Goal: Task Accomplishment & Management: Complete application form

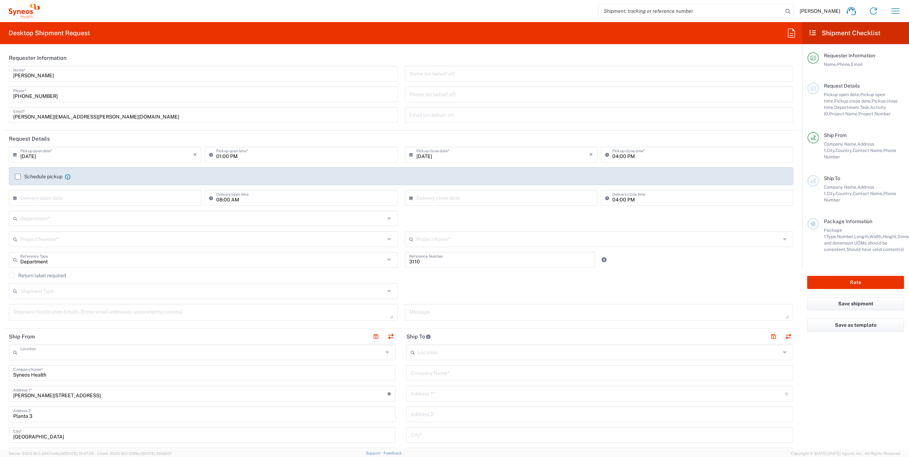
type input "Syneos Health Clinical [GEOGRAPHIC_DATA]"
click at [224, 156] on input "01:00 PM" at bounding box center [304, 154] width 177 height 12
type input "03:00 PM"
click at [617, 157] on input "04:00 PM" at bounding box center [700, 154] width 177 height 12
click at [615, 157] on input "04:00 PM" at bounding box center [700, 154] width 177 height 12
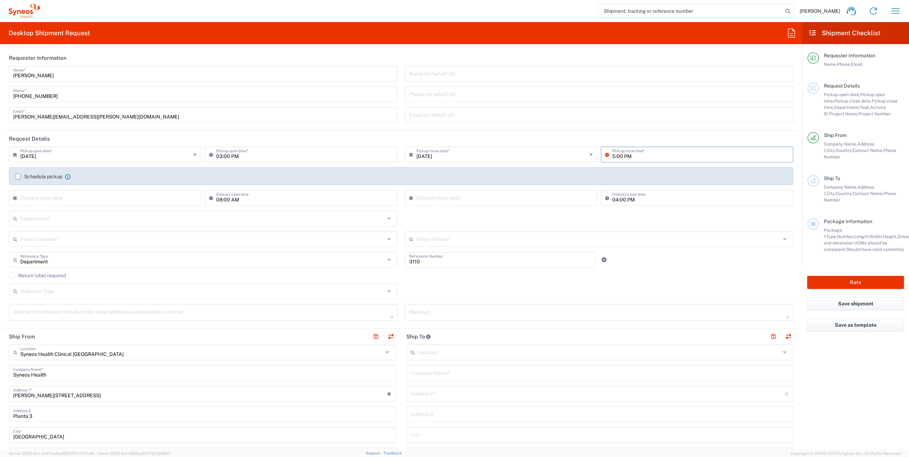
click at [636, 157] on input "5:00 PM" at bounding box center [700, 154] width 177 height 12
type input "05:00 PM"
click at [18, 175] on label "Schedule pickup" at bounding box center [38, 177] width 47 height 6
click at [18, 177] on input "Schedule pickup" at bounding box center [18, 177] width 0 height 0
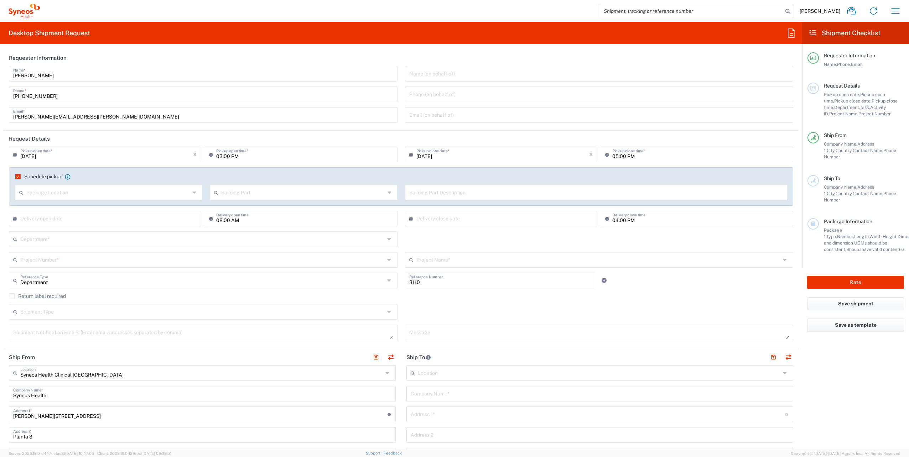
click at [18, 175] on label "Schedule pickup" at bounding box center [38, 177] width 47 height 6
click at [16, 177] on input "Schedule pickup" at bounding box center [16, 177] width 0 height 0
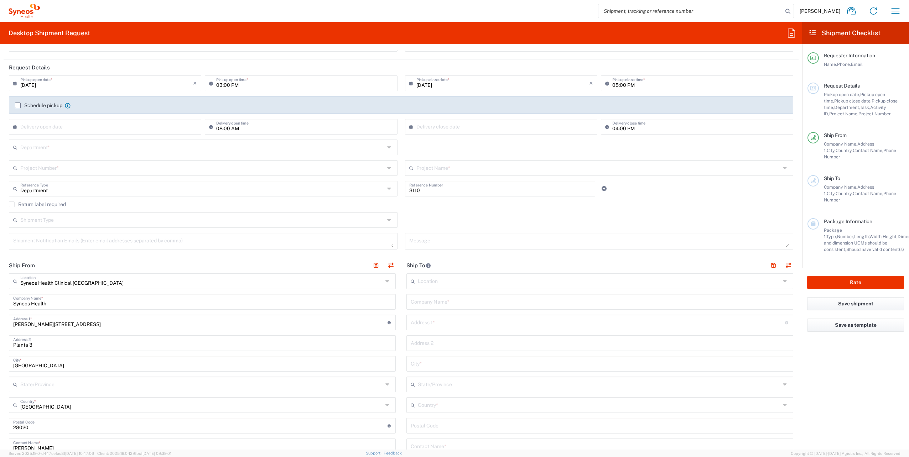
scroll to position [107, 0]
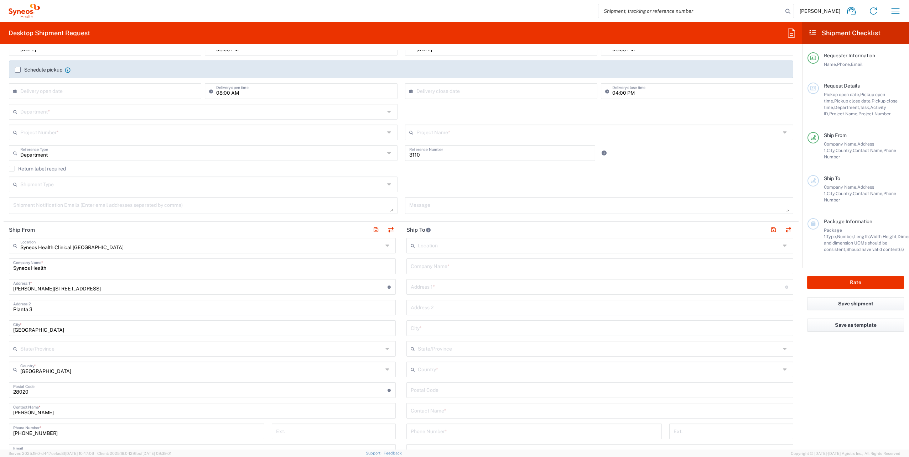
click at [435, 242] on input "text" at bounding box center [599, 245] width 363 height 12
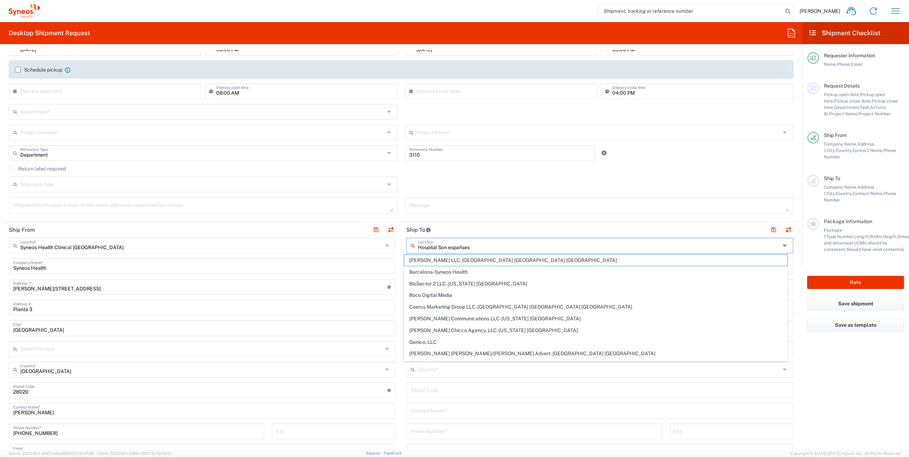
drag, startPoint x: 442, startPoint y: 248, endPoint x: 524, endPoint y: 226, distance: 84.0
click at [406, 245] on div "Hospital Son españses Location" at bounding box center [599, 246] width 387 height 16
type input "n españses"
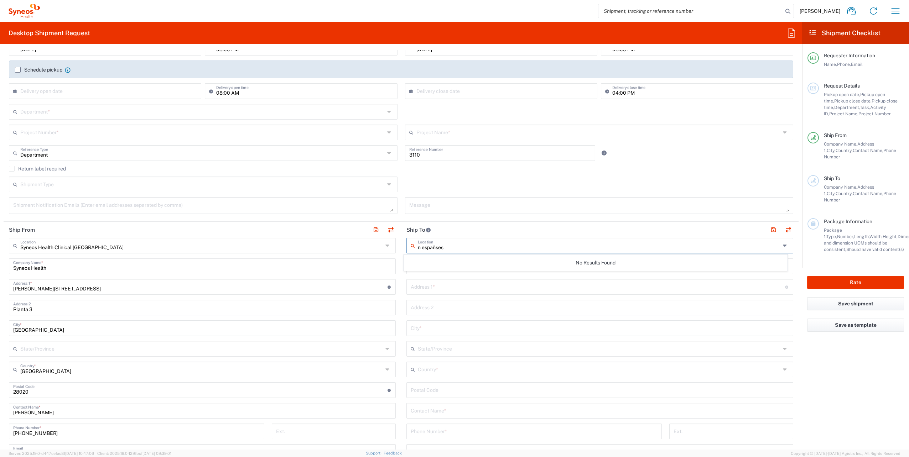
drag, startPoint x: 449, startPoint y: 248, endPoint x: 401, endPoint y: 247, distance: 48.1
click at [401, 247] on main "n españses Location No Results Found Company Name * Address 1 * For cross stree…" at bounding box center [600, 387] width 398 height 299
click at [477, 229] on header "Ship To" at bounding box center [600, 230] width 398 height 16
click at [450, 284] on input "text" at bounding box center [598, 286] width 374 height 12
paste input "Crta.Valldemossa, 79. 07120 [GEOGRAPHIC_DATA] ([GEOGRAPHIC_DATA]) -1, Módulo B"
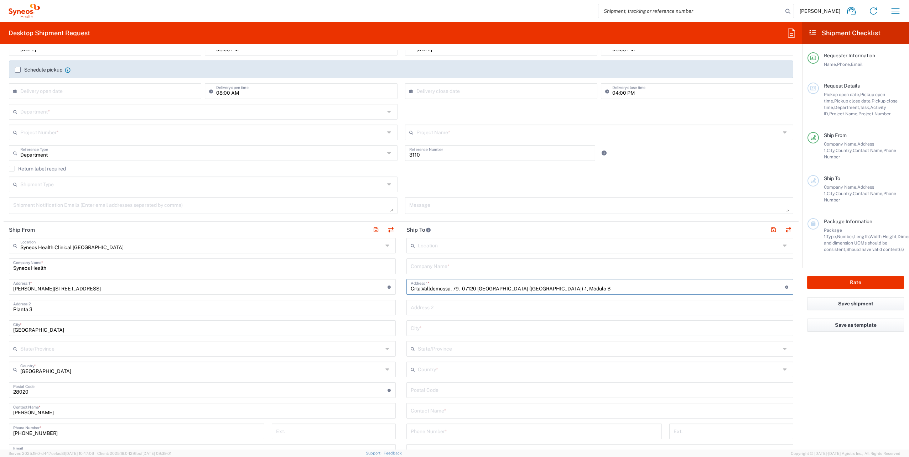
type input "Crta.Valldemossa, 79. 07120 [GEOGRAPHIC_DATA] ([GEOGRAPHIC_DATA]) -1, Módulo B"
click at [444, 269] on input "text" at bounding box center [600, 266] width 378 height 12
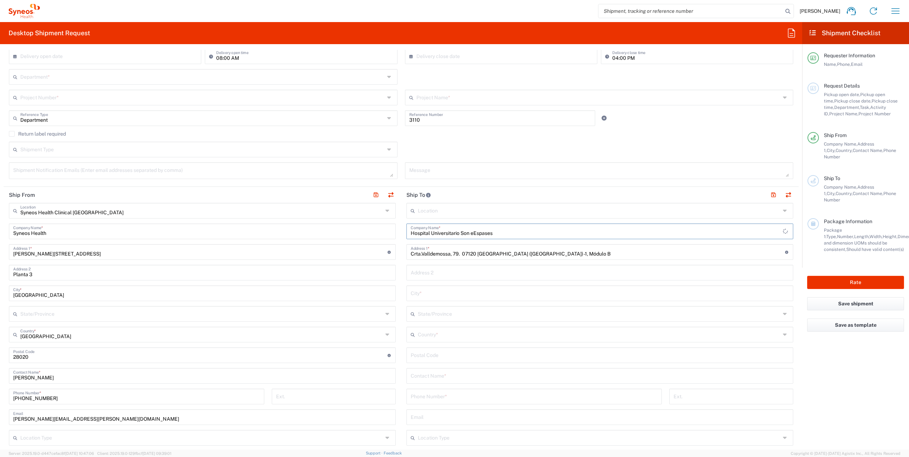
scroll to position [142, 0]
click at [473, 231] on input "Hospital Universitario Son eEspases" at bounding box center [600, 230] width 378 height 12
type input "Hospital Universitario Son Espases"
click at [430, 291] on input "text" at bounding box center [600, 292] width 378 height 12
type input "Palma"
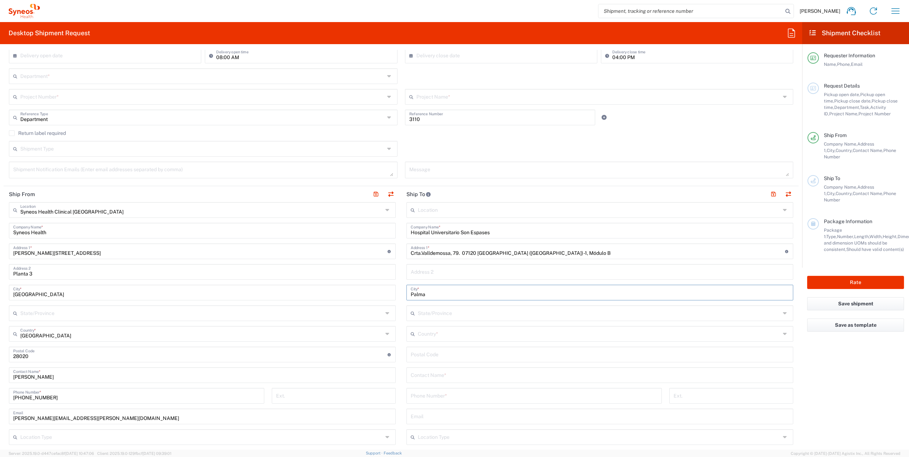
click at [435, 311] on input "text" at bounding box center [599, 313] width 363 height 12
type input "Baleares"
drag, startPoint x: 445, startPoint y: 316, endPoint x: 404, endPoint y: 316, distance: 40.6
click at [406, 316] on div "Baleares State/Province" at bounding box center [599, 314] width 387 height 16
click at [783, 312] on icon at bounding box center [786, 313] width 6 height 11
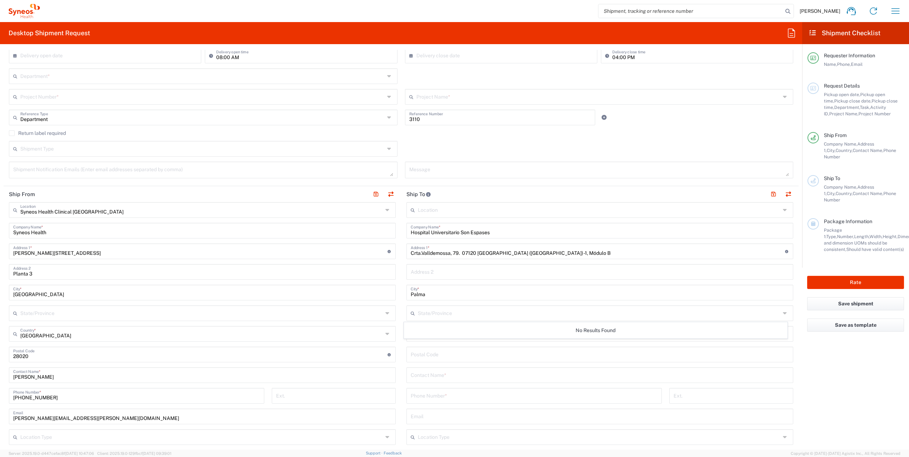
click at [861, 358] on agx-form-checklist "Shipment Checklist Requester Information Name, Phone, Email Request Details Pic…" at bounding box center [855, 236] width 107 height 428
drag, startPoint x: 411, startPoint y: 352, endPoint x: 422, endPoint y: 351, distance: 11.1
click at [411, 352] on input "undefined" at bounding box center [600, 354] width 378 height 12
type input "07120"
click at [440, 335] on input "text" at bounding box center [599, 333] width 363 height 12
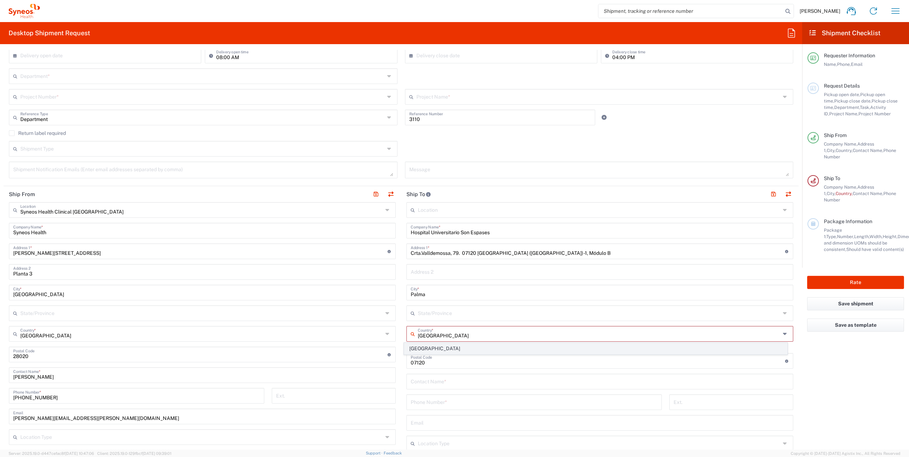
type input "[GEOGRAPHIC_DATA]"
click at [418, 351] on span "[GEOGRAPHIC_DATA]" at bounding box center [595, 348] width 383 height 11
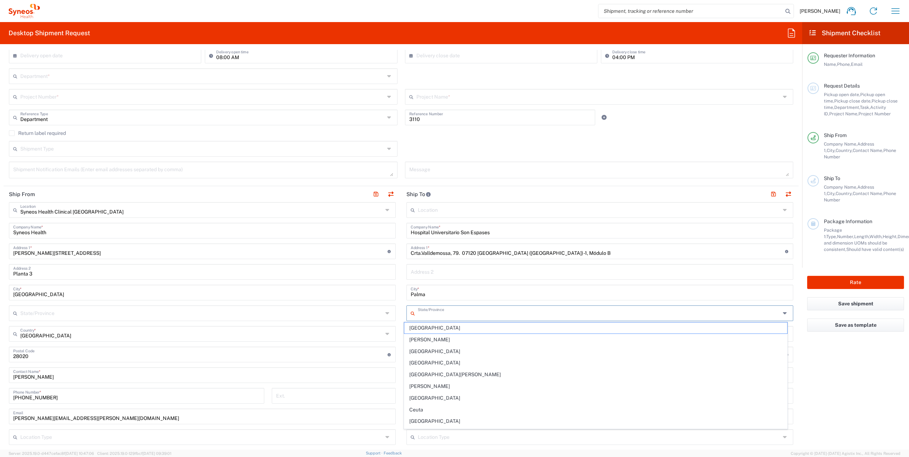
click at [440, 311] on input "text" at bounding box center [599, 313] width 363 height 12
type input "M"
click at [435, 315] on input "text" at bounding box center [599, 313] width 363 height 12
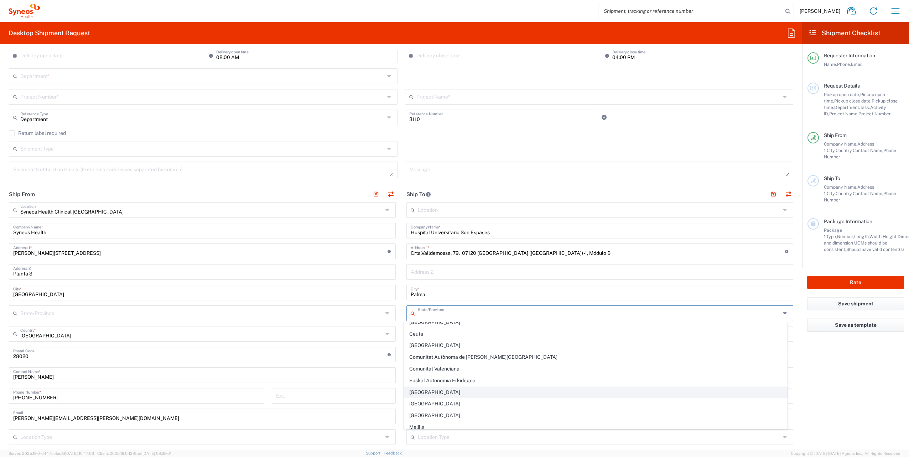
scroll to position [75, 0]
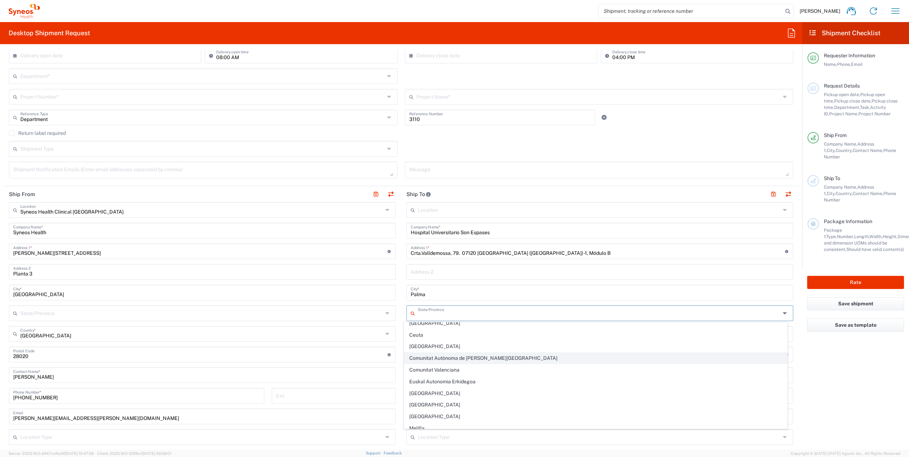
click at [460, 355] on span "Comunitat Autònoma de [PERSON_NAME][GEOGRAPHIC_DATA]" at bounding box center [595, 358] width 383 height 11
type input "Comunitat Autònoma de [PERSON_NAME][GEOGRAPHIC_DATA]"
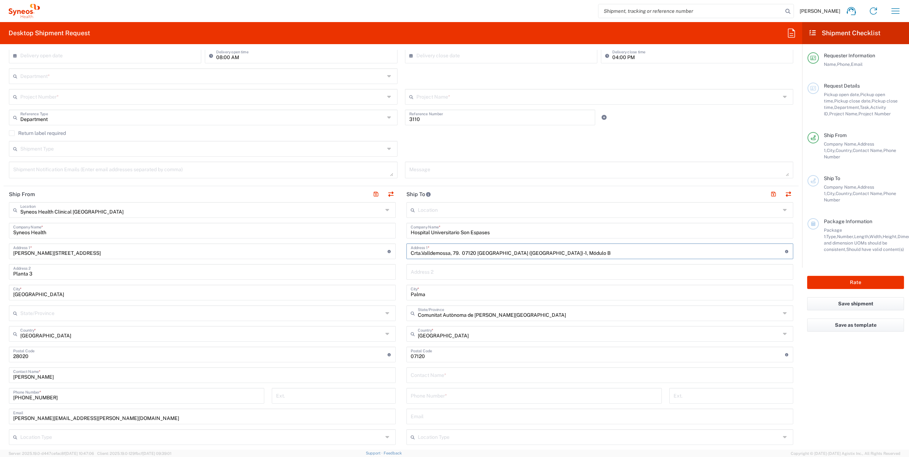
drag, startPoint x: 514, startPoint y: 252, endPoint x: 460, endPoint y: 254, distance: 53.5
click at [460, 254] on input "Crta.Valldemossa, 79. 07120 [GEOGRAPHIC_DATA] ([GEOGRAPHIC_DATA]) -1, Módulo B" at bounding box center [598, 251] width 374 height 12
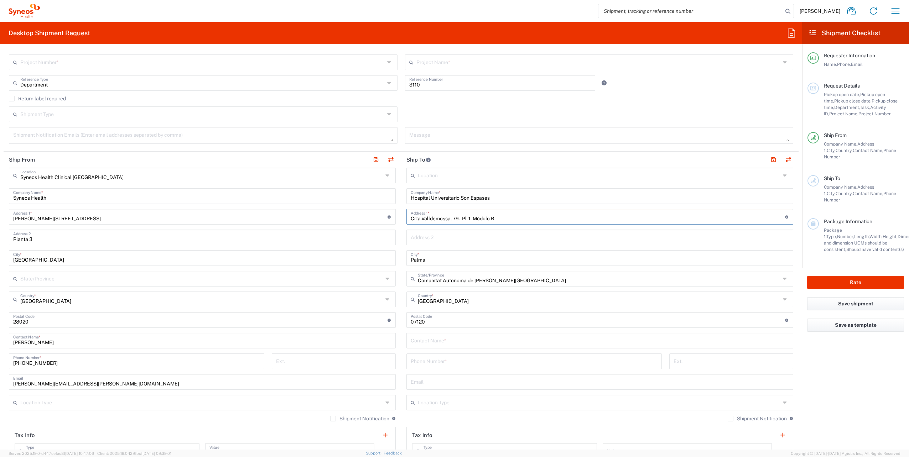
scroll to position [178, 0]
type input "Crta.Valldemossa, 79. Pl -1, Módulo B"
click at [443, 336] on input "text" at bounding box center [600, 339] width 378 height 12
paste input "[PERSON_NAME]"
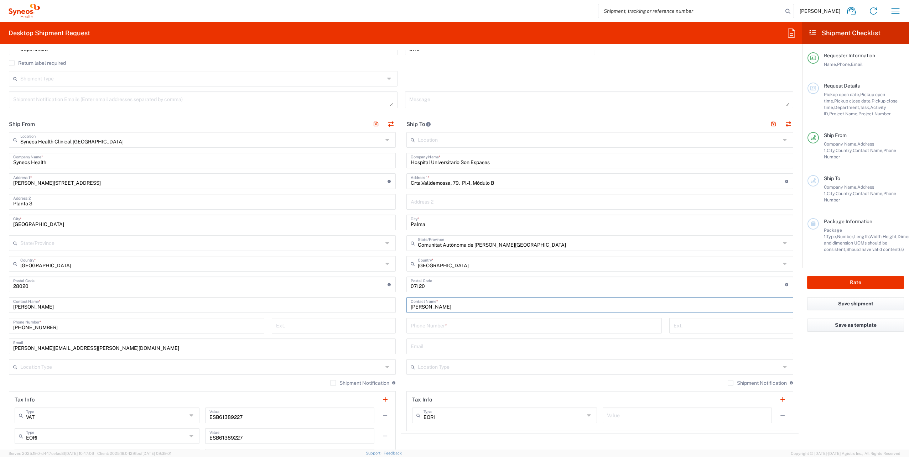
scroll to position [214, 0]
type input "[PERSON_NAME]"
click at [472, 326] on input "tel" at bounding box center [534, 324] width 247 height 12
click at [452, 324] on input "tel" at bounding box center [534, 324] width 247 height 12
paste input "[PHONE_NUMBER]"
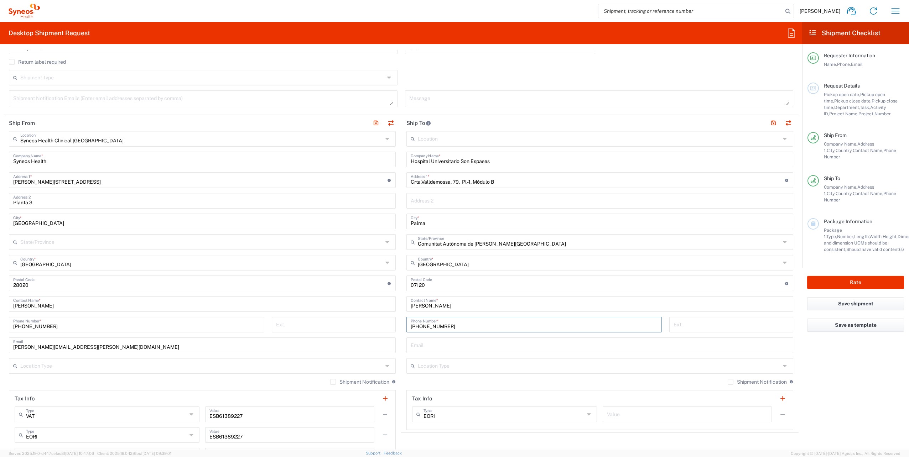
click at [417, 326] on input "[PHONE_NUMBER]" at bounding box center [534, 324] width 247 height 12
type input "[PHONE_NUMBER]"
drag, startPoint x: 439, startPoint y: 343, endPoint x: 307, endPoint y: 438, distance: 162.0
click at [439, 343] on input "text" at bounding box center [600, 345] width 378 height 12
paste input "[PERSON_NAME][EMAIL_ADDRESS][DOMAIN_NAME]"
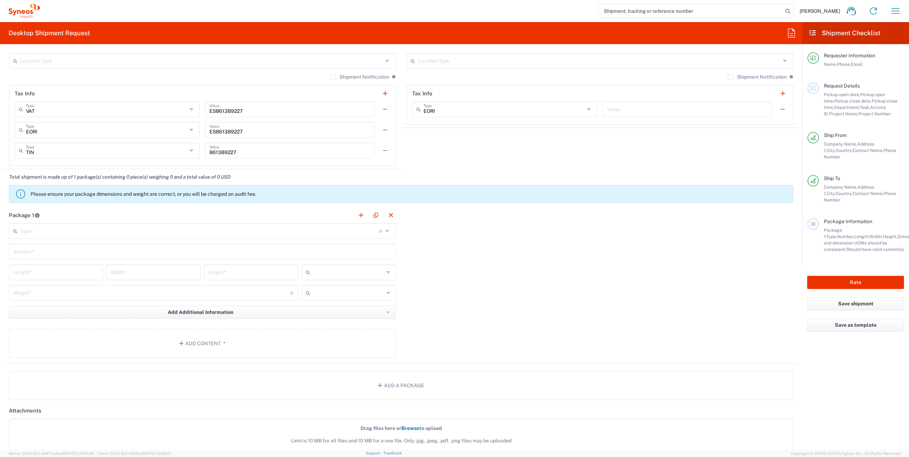
scroll to position [534, 0]
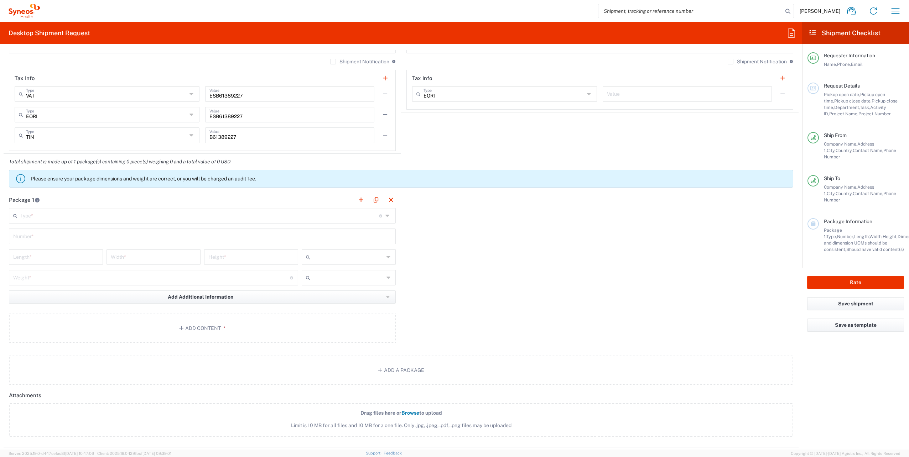
type input "[PERSON_NAME][EMAIL_ADDRESS][DOMAIN_NAME]"
click at [155, 217] on input "text" at bounding box center [199, 215] width 359 height 12
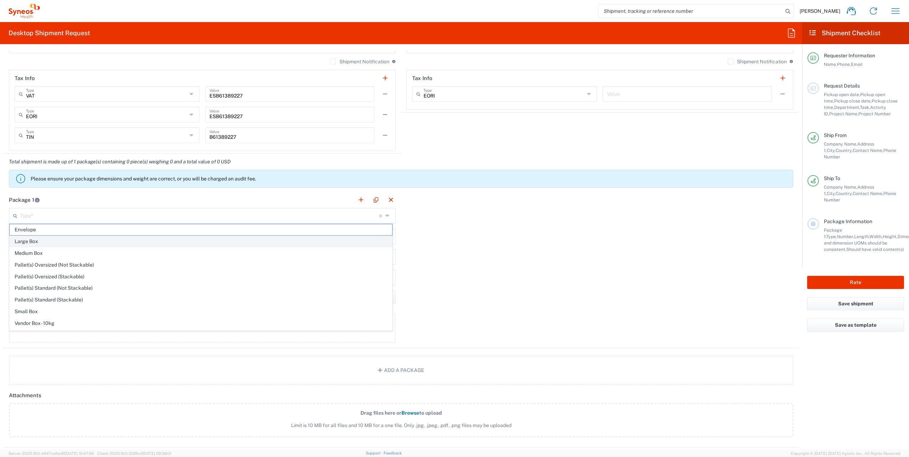
click at [76, 238] on span "Large Box" at bounding box center [201, 241] width 383 height 11
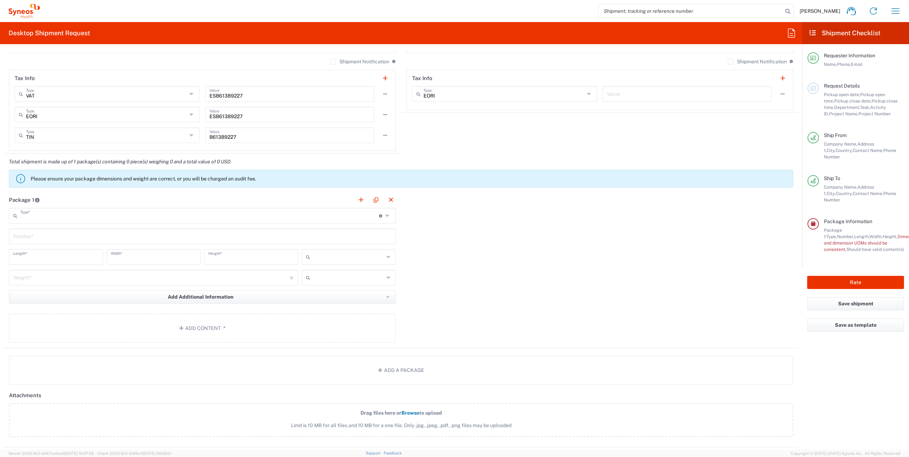
type input "Large Box"
type input "17.5"
type input "12.5"
type input "3"
type input "in"
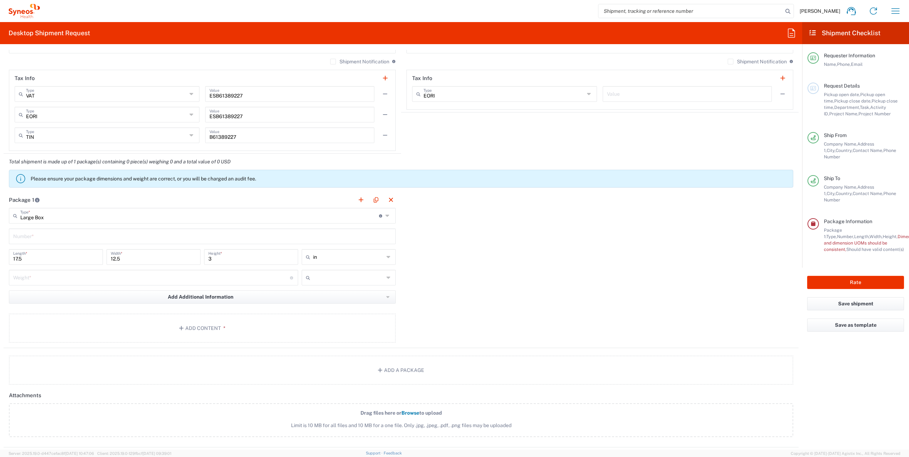
click at [388, 257] on icon at bounding box center [389, 256] width 5 height 11
click at [316, 283] on span "cm" at bounding box center [346, 282] width 92 height 11
type input "44.45"
type input "31.75"
type input "7.62"
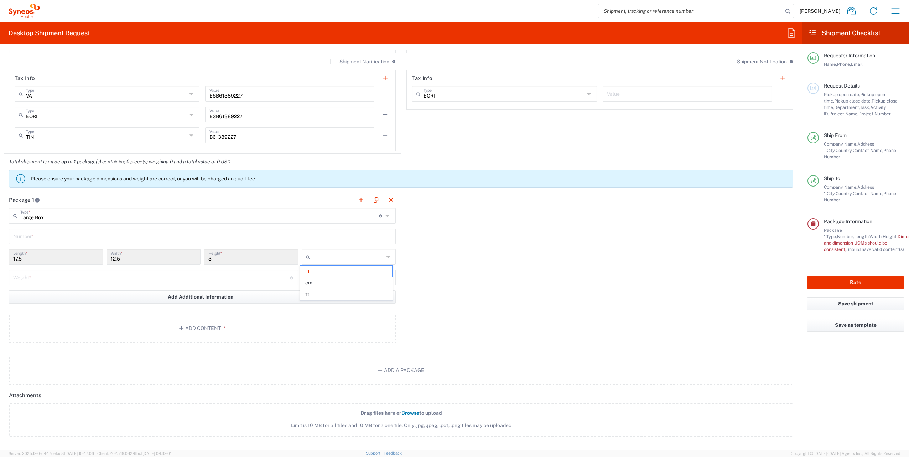
type input "cm"
click at [473, 274] on div "Package 1 Large Box Type * Material used to package goods Envelope Large Box Me…" at bounding box center [401, 270] width 795 height 156
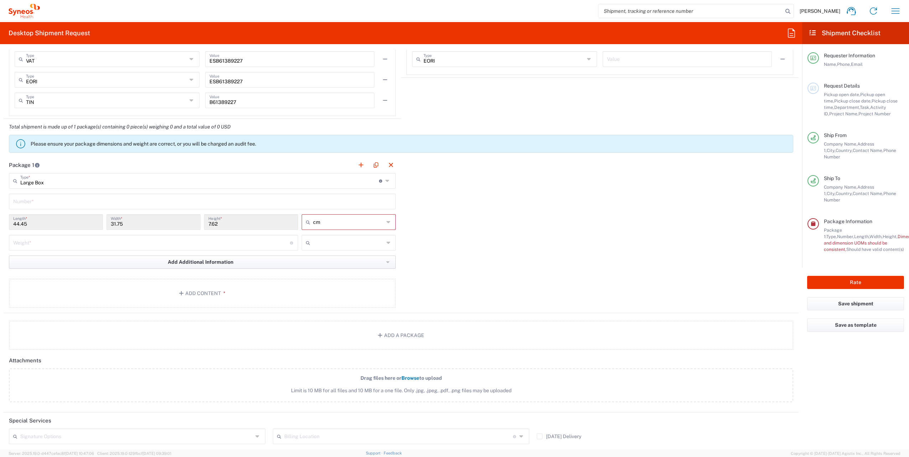
scroll to position [570, 0]
click at [228, 239] on input "number" at bounding box center [151, 241] width 277 height 12
type input "3"
click at [459, 254] on div "Package 1 Large Box Type * Material used to package goods Envelope Large Box Me…" at bounding box center [401, 234] width 795 height 156
click at [387, 240] on icon at bounding box center [389, 242] width 5 height 11
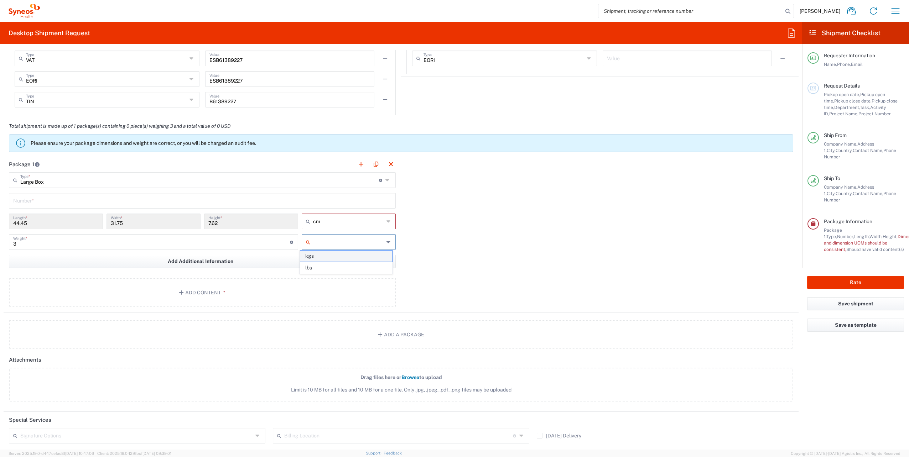
click at [318, 259] on span "kgs" at bounding box center [346, 256] width 92 height 11
type input "kgs"
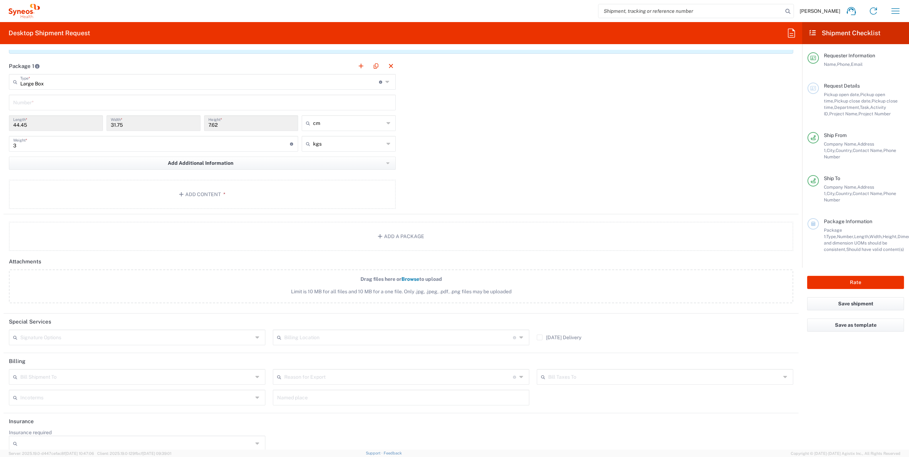
scroll to position [675, 0]
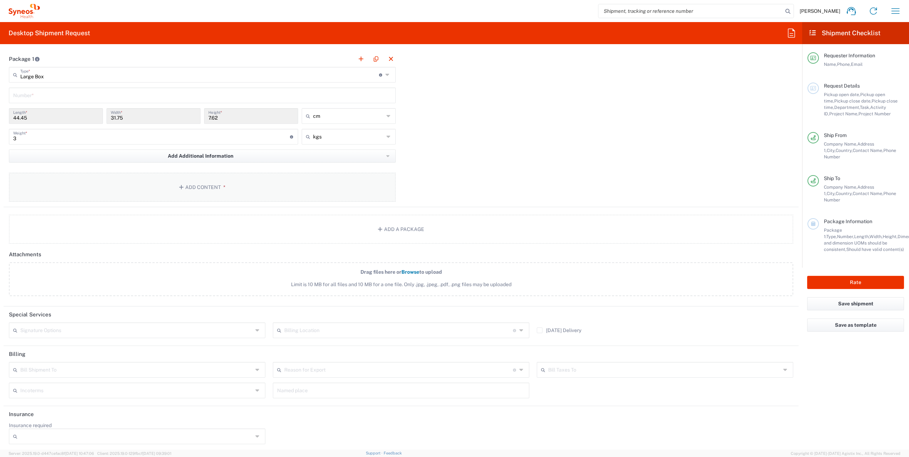
click at [221, 185] on span "*" at bounding box center [223, 188] width 5 height 6
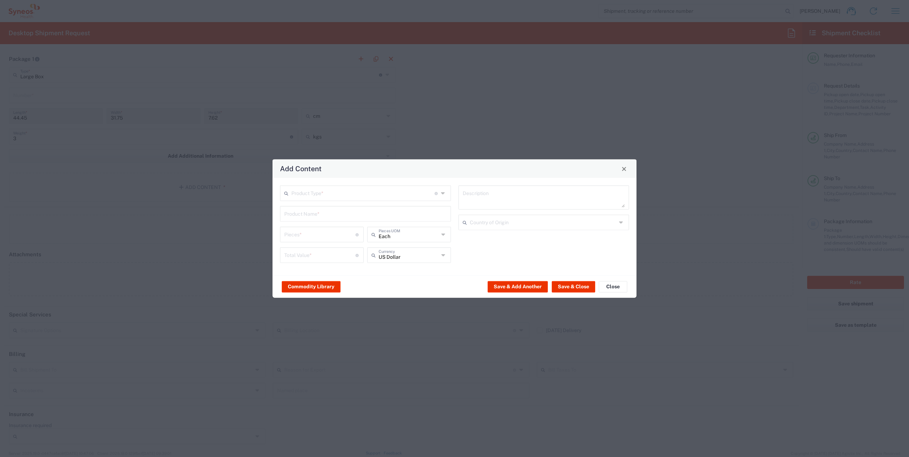
click at [338, 192] on input "text" at bounding box center [362, 193] width 143 height 12
click at [316, 213] on span "Documents" at bounding box center [366, 208] width 170 height 11
type input "Documents"
type input "1"
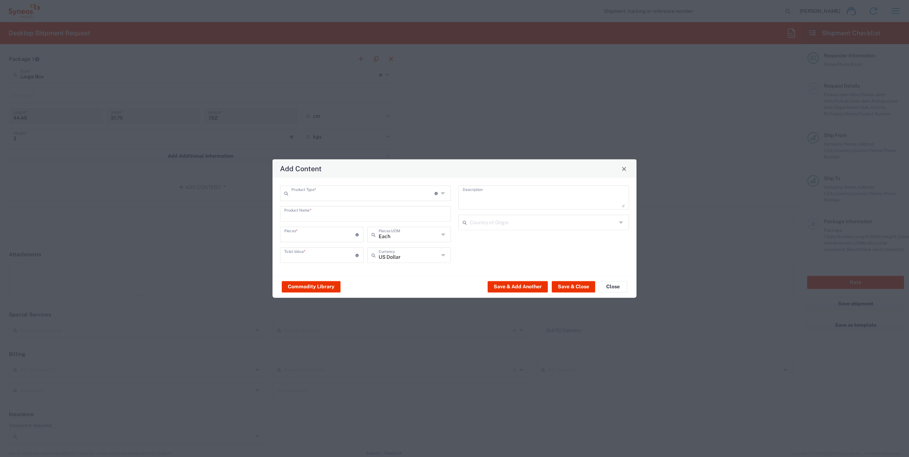
type input "1"
type textarea "Documents"
click at [487, 253] on div "Documents Description Country of Origin" at bounding box center [544, 227] width 178 height 83
click at [443, 254] on icon at bounding box center [443, 255] width 5 height 11
click at [391, 273] on span "Euro" at bounding box center [409, 270] width 82 height 11
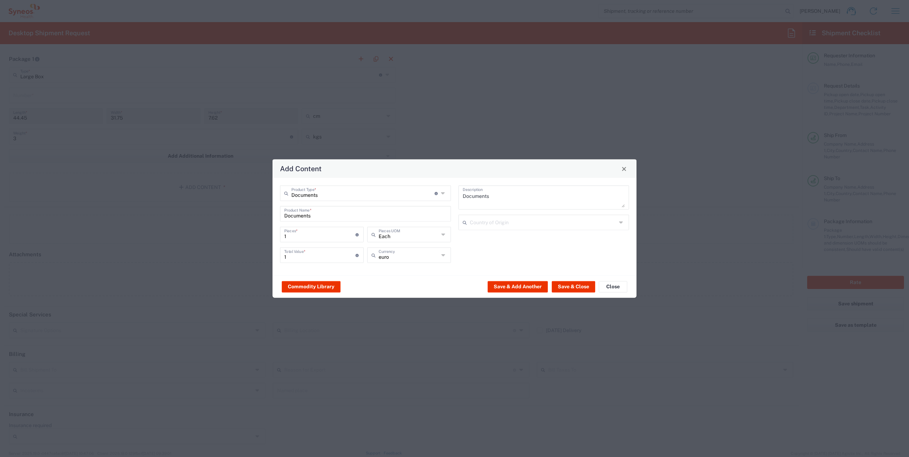
type input "Euro"
click at [494, 265] on div "Documents Description Country of Origin" at bounding box center [544, 227] width 178 height 83
click at [298, 255] on input "1" at bounding box center [319, 255] width 71 height 12
type input "5"
click at [520, 251] on div "Documents Description Country of Origin" at bounding box center [544, 227] width 178 height 83
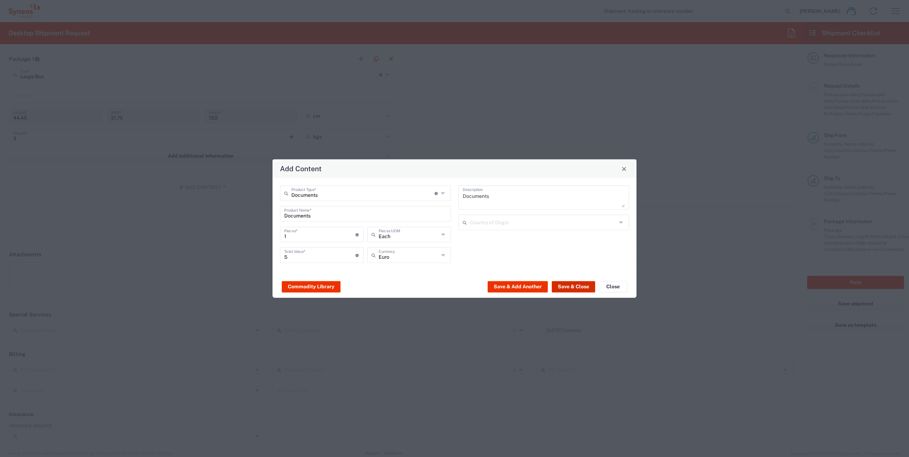
click at [559, 287] on button "Save & Close" at bounding box center [573, 286] width 43 height 11
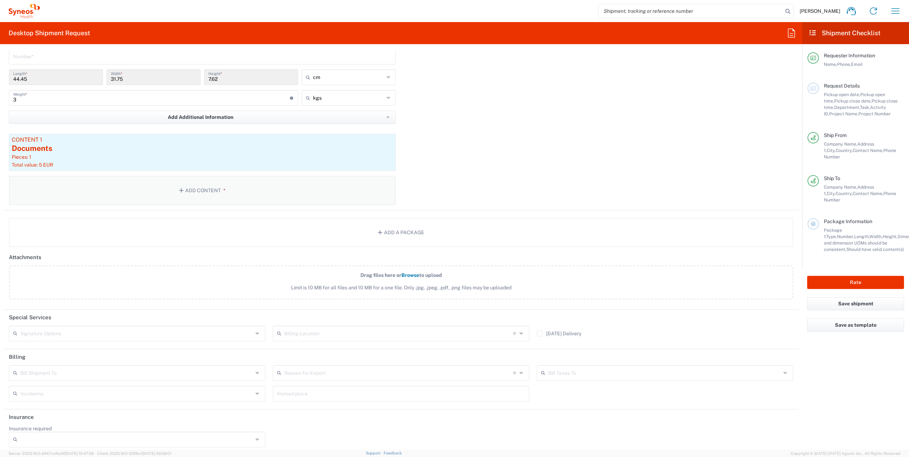
scroll to position [717, 0]
click at [255, 368] on icon at bounding box center [258, 369] width 6 height 11
click at [60, 367] on input "text" at bounding box center [136, 369] width 233 height 12
click at [68, 341] on div "Signature Options Adult Signature Required" at bounding box center [137, 333] width 264 height 21
click at [341, 450] on agx-app-version "Server: 2025.19.0-d447cefac8f [DATE] 10:47:06 Client: 2025.19.0-129fbcf [DATE] …" at bounding box center [454, 453] width 909 height 7
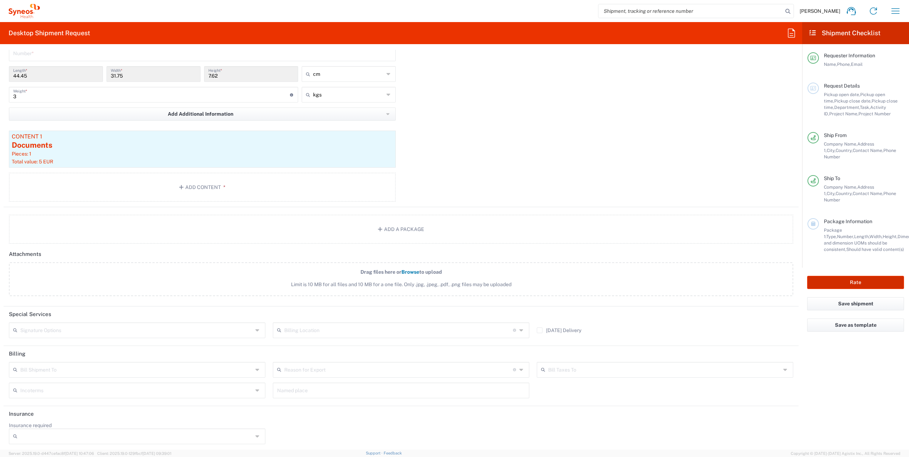
click at [864, 276] on button "Rate" at bounding box center [855, 282] width 97 height 13
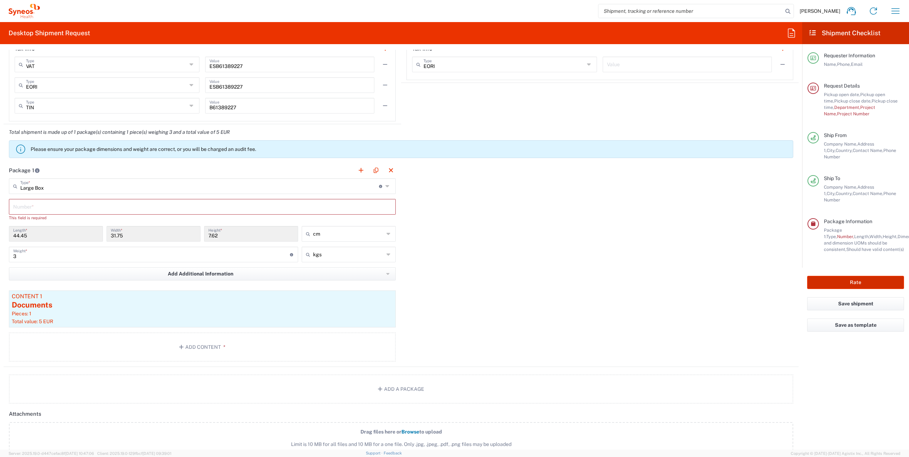
scroll to position [623, 0]
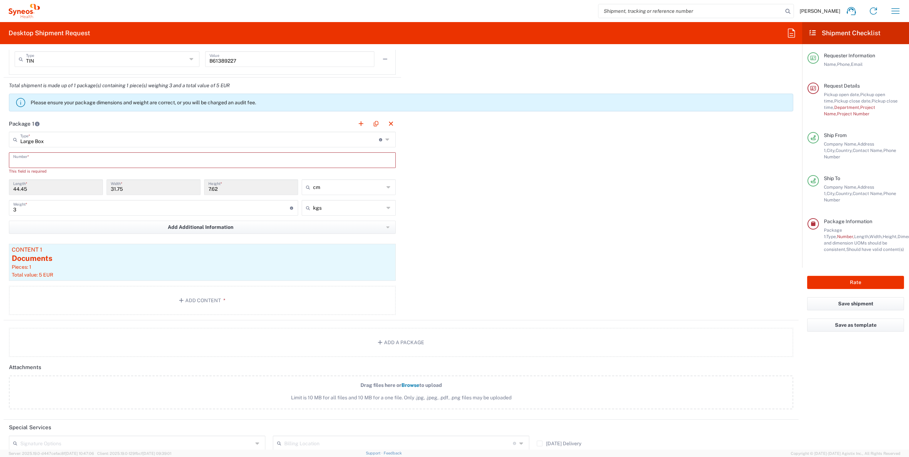
click at [42, 160] on input "text" at bounding box center [202, 160] width 378 height 12
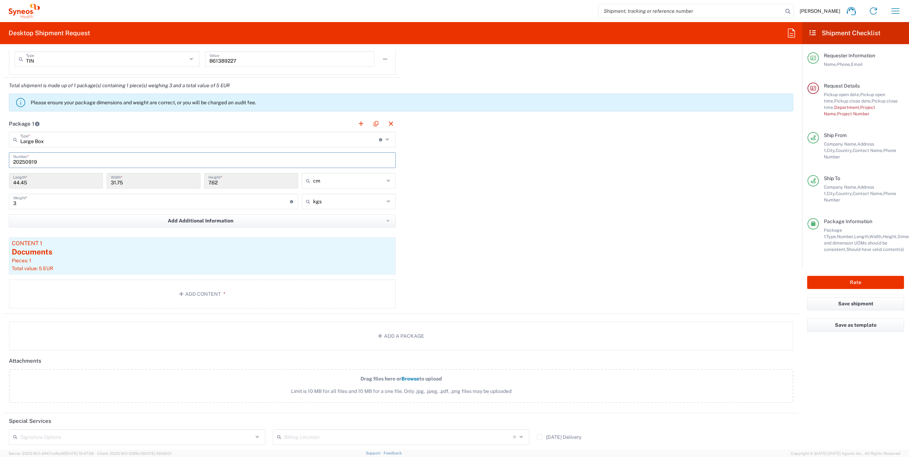
type input "20250919"
click at [452, 209] on div "Package 1 Large Box Type * Material used to package goods Envelope Large Box Me…" at bounding box center [401, 215] width 795 height 198
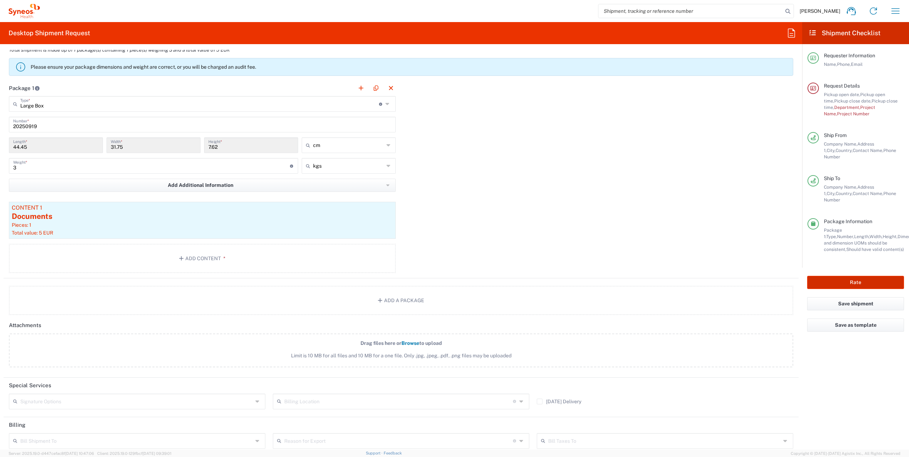
click at [863, 276] on button "Rate" at bounding box center [855, 282] width 97 height 13
click at [865, 110] on div "Pickup open date, Pickup open time, Pickup close date, Pickup close time, Depar…" at bounding box center [864, 105] width 80 height 26
click at [826, 89] on div "Request Details Pickup open date, Pickup open time, Pickup close date, Pickup c…" at bounding box center [861, 100] width 85 height 35
click at [810, 89] on icon at bounding box center [813, 88] width 6 height 5
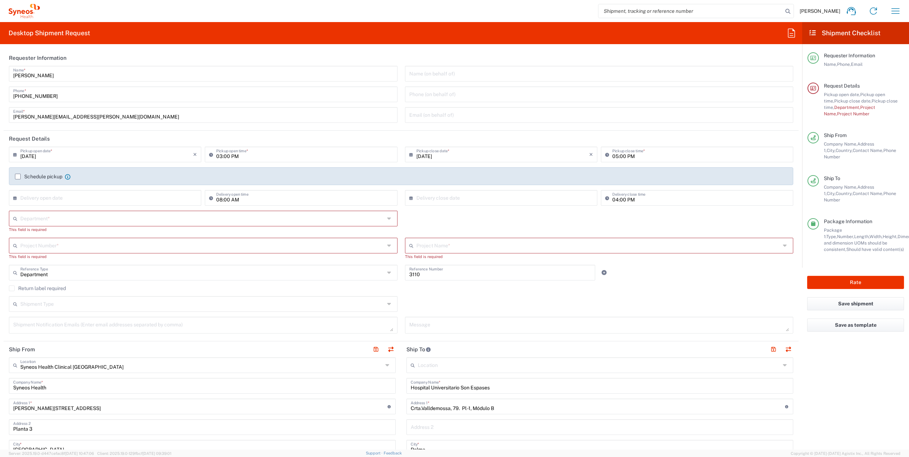
click at [41, 218] on input "text" at bounding box center [202, 218] width 364 height 12
click at [452, 216] on div "Department * 3000 3100 3109 3110 3111 3112 3125 3130 3135 3136 3150 3155 3165 3…" at bounding box center [401, 224] width 792 height 27
click at [438, 242] on input "text" at bounding box center [598, 245] width 364 height 12
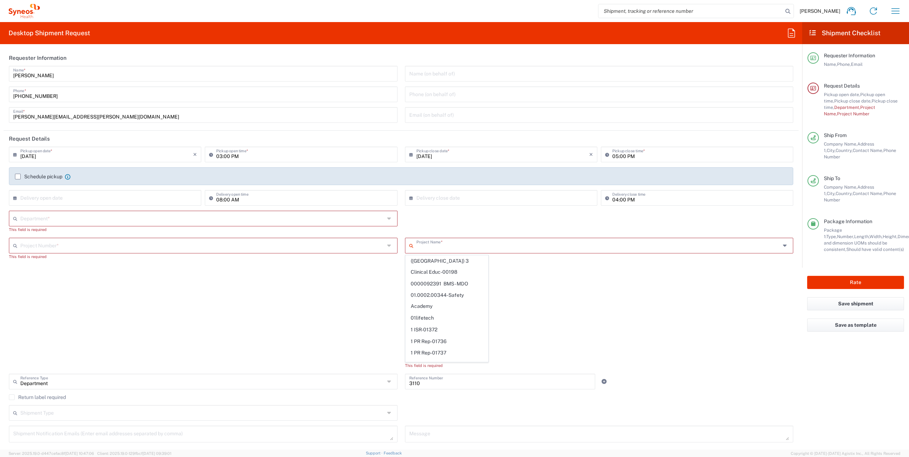
drag, startPoint x: 470, startPoint y: 255, endPoint x: 386, endPoint y: 243, distance: 84.8
click at [470, 254] on agx-dropdown-control "Project Name * ([GEOGRAPHIC_DATA]) 3 Clinical Educ-00198 0000092391 BMS - MDO 0…" at bounding box center [599, 303] width 389 height 131
click at [469, 242] on input "text" at bounding box center [598, 245] width 364 height 12
click at [488, 290] on span "01.0002.00344-Safety Academy" at bounding box center [447, 301] width 82 height 22
click at [106, 242] on input "text" at bounding box center [202, 245] width 364 height 12
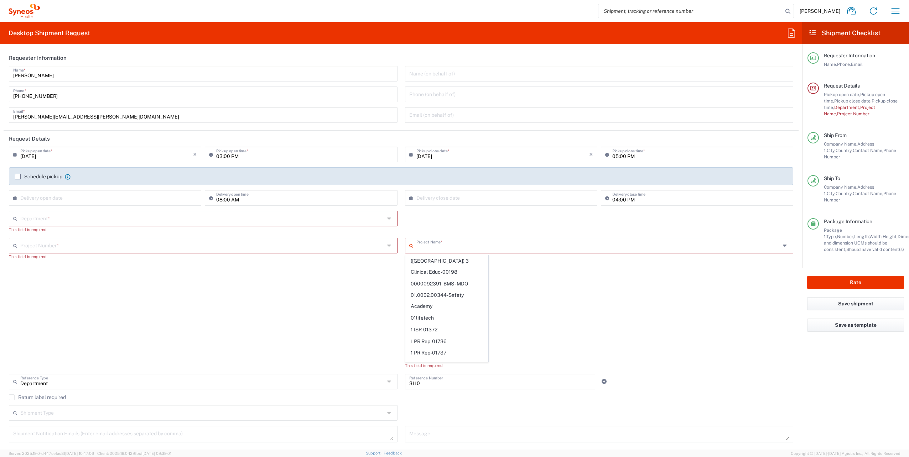
click at [138, 248] on input "text" at bounding box center [202, 245] width 364 height 12
click at [383, 249] on div "Project Number *" at bounding box center [203, 246] width 389 height 16
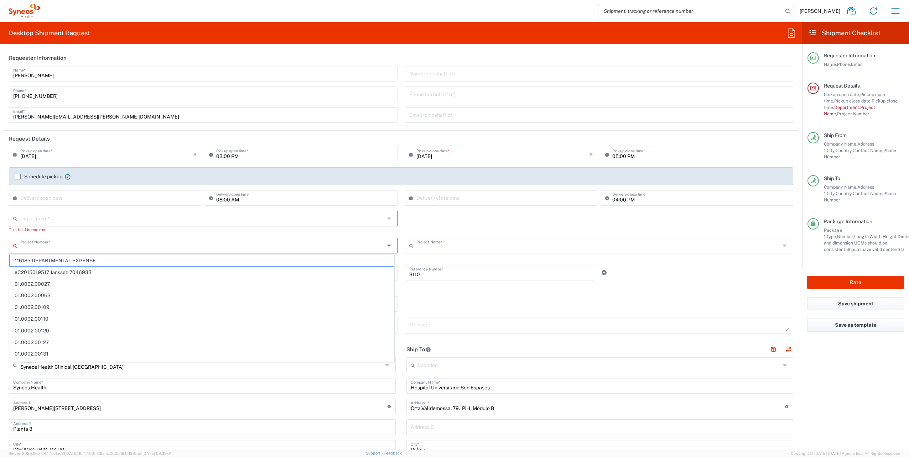
type input "01.0002.00344-Safety Academy"
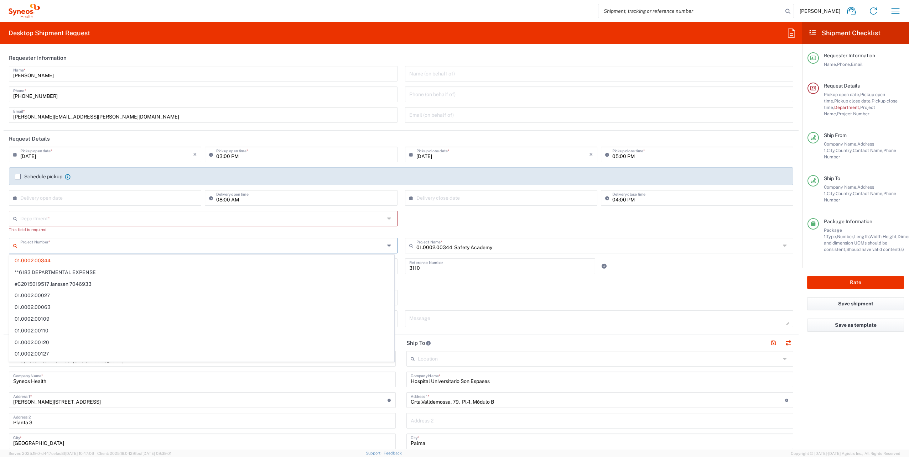
click at [110, 213] on input "text" at bounding box center [202, 218] width 364 height 12
type input "01.0002.00344"
click at [486, 245] on input "01.0002.00344-Safety Academy" at bounding box center [598, 245] width 364 height 12
click at [494, 246] on input "01.0002.00344-Safety Academy" at bounding box center [598, 245] width 364 height 12
click at [783, 245] on icon at bounding box center [786, 245] width 6 height 11
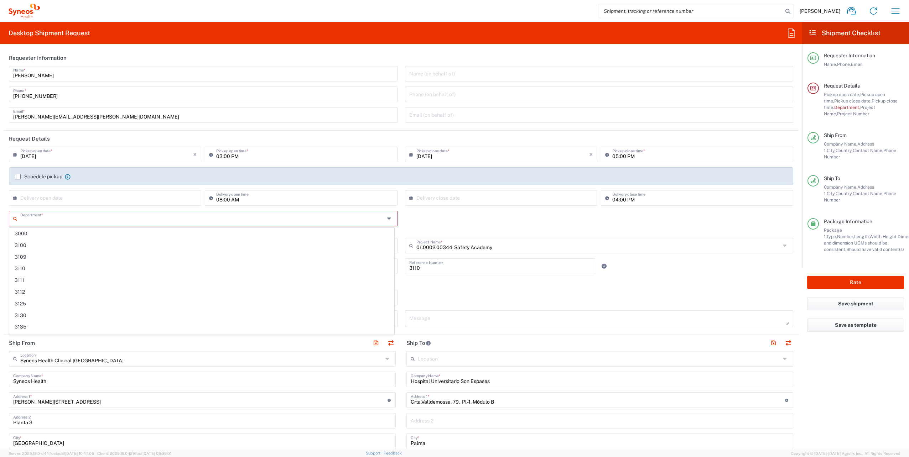
click at [405, 243] on div "01.0002.00344-Safety Academy Project Name *" at bounding box center [599, 246] width 389 height 16
click at [504, 246] on input "01.0002.00344-Safety Academy" at bounding box center [598, 245] width 364 height 12
click at [432, 245] on input "01.0002.00344-Safety Academy" at bounding box center [598, 245] width 364 height 12
type input "("
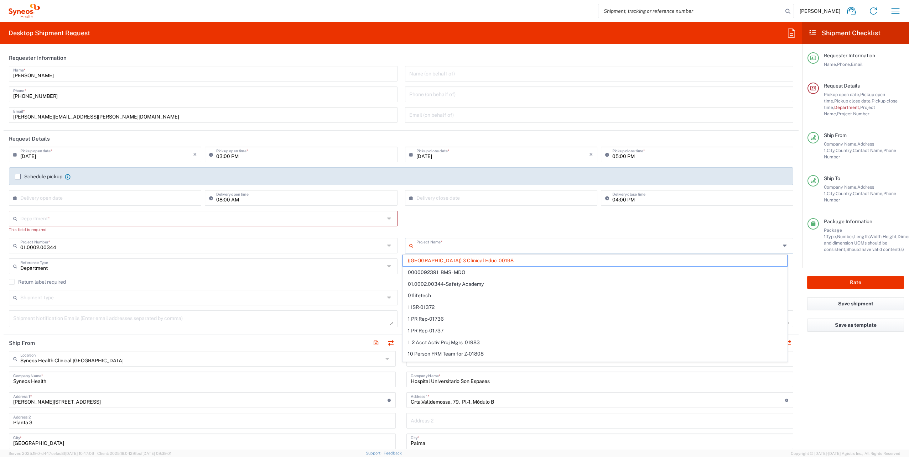
paste input "7040286"
type input "7040286"
type input "400000198"
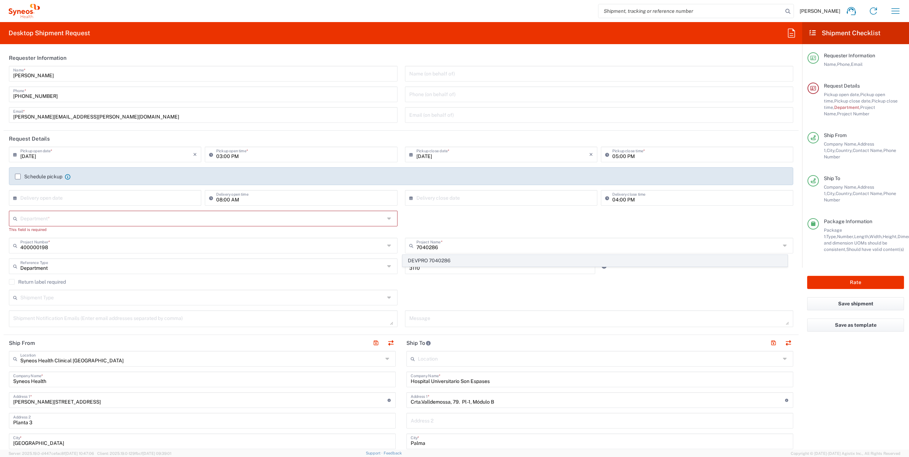
click at [454, 263] on span "DEVPRO 7040286" at bounding box center [595, 260] width 384 height 11
type input "DEVPRO 7040286"
type input "7040286"
click at [387, 218] on icon at bounding box center [390, 218] width 6 height 11
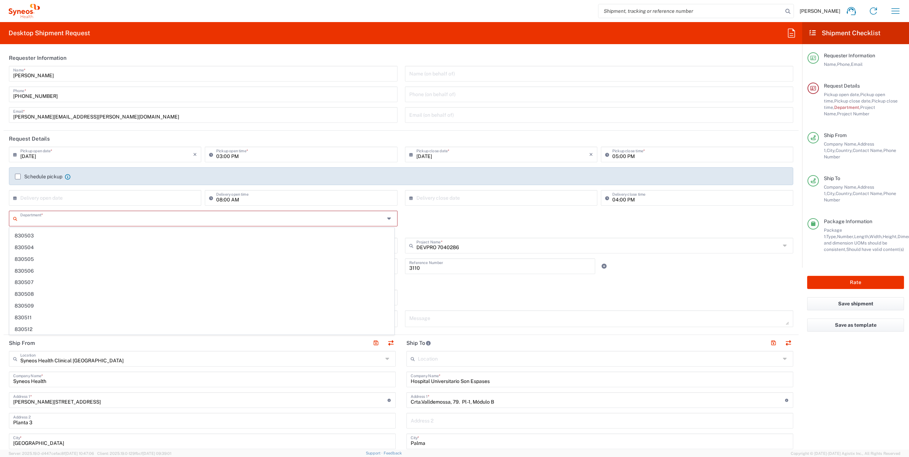
paste input "7040286"
type input "7040286"
click at [418, 218] on div "7040286 Department * No Results Found This field is required" at bounding box center [401, 224] width 792 height 27
click at [387, 265] on icon at bounding box center [390, 266] width 6 height 11
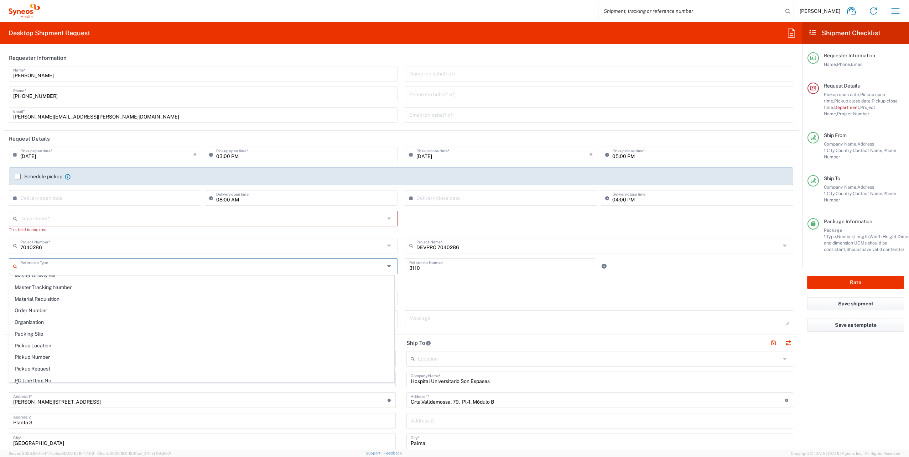
scroll to position [392, 0]
click at [180, 305] on span "Pickup Location" at bounding box center [202, 310] width 384 height 11
click at [387, 266] on icon at bounding box center [390, 266] width 6 height 11
drag, startPoint x: 72, startPoint y: 269, endPoint x: -1, endPoint y: 263, distance: 73.7
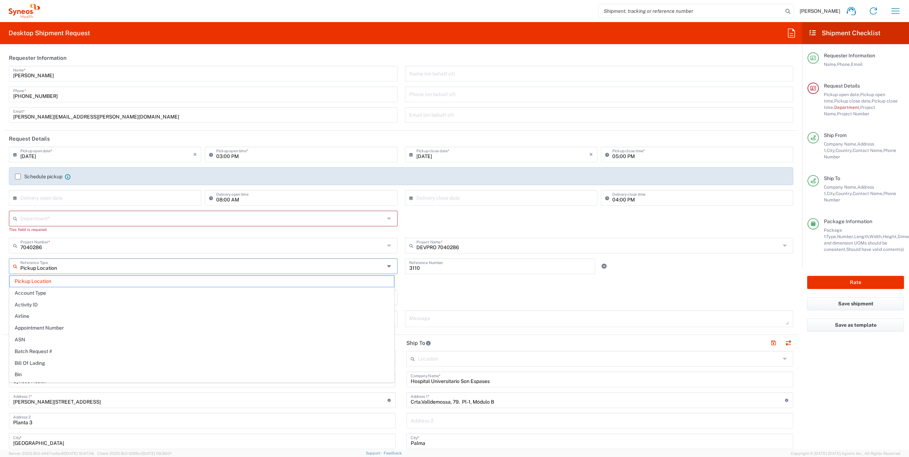
click at [70, 270] on input "Pickup Location" at bounding box center [202, 266] width 364 height 12
drag, startPoint x: -1, startPoint y: 263, endPoint x: 61, endPoint y: 271, distance: 63.2
click at [0, 263] on html "[PERSON_NAME] Home Shipment estimator Shipment tracking Desktop shipment reques…" at bounding box center [454, 228] width 909 height 457
click at [43, 282] on span "Department" at bounding box center [202, 281] width 384 height 11
type input "Department"
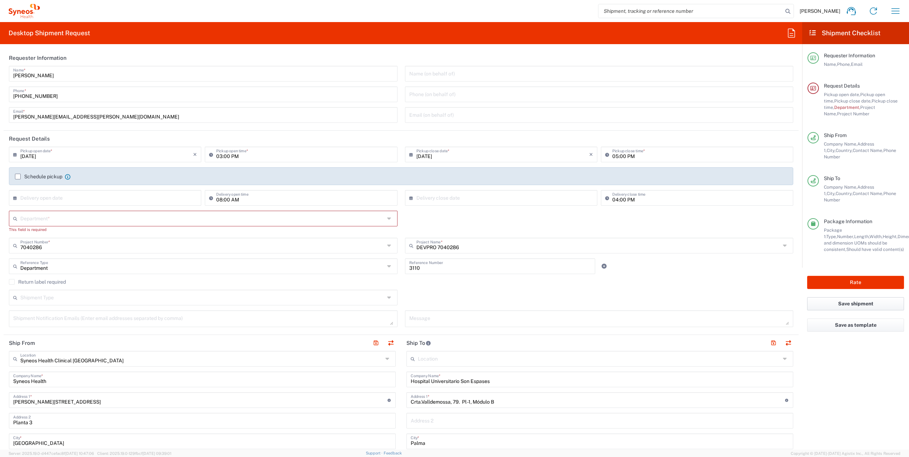
click at [872, 297] on button "Save shipment" at bounding box center [855, 303] width 97 height 13
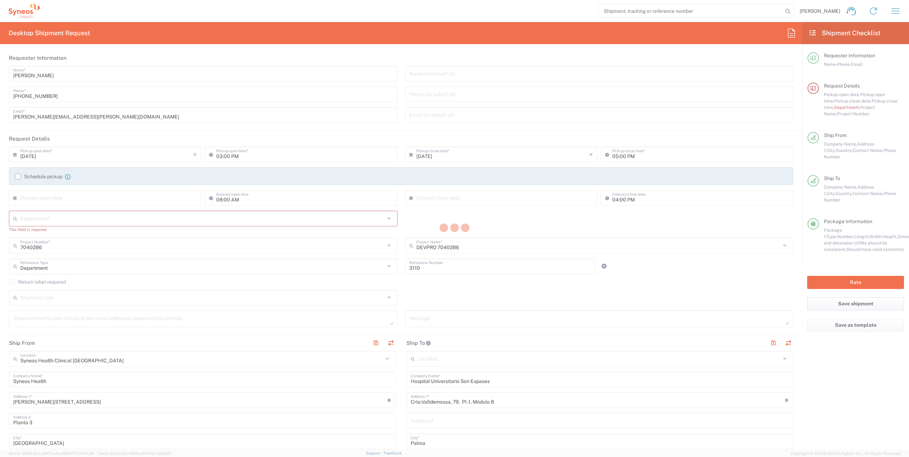
type input "DEVPRO 7040286"
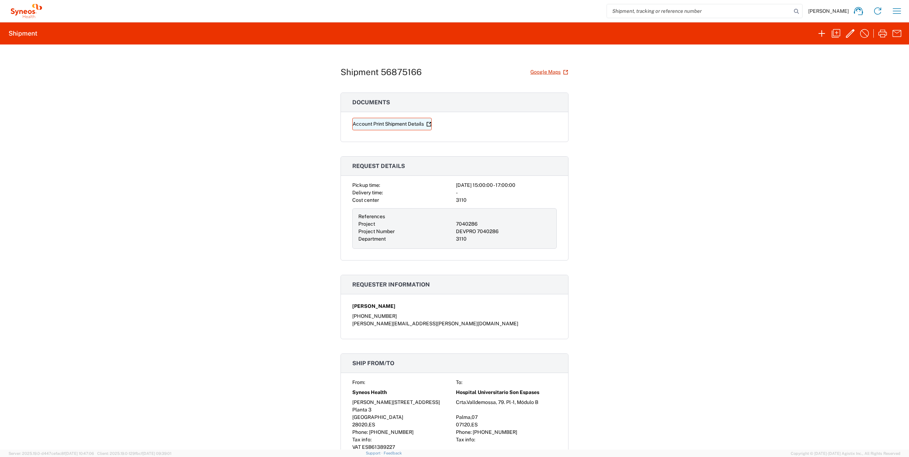
click at [404, 121] on link "Account Print Shipment Details" at bounding box center [391, 124] width 79 height 12
click at [897, 9] on icon "button" at bounding box center [896, 10] width 11 height 11
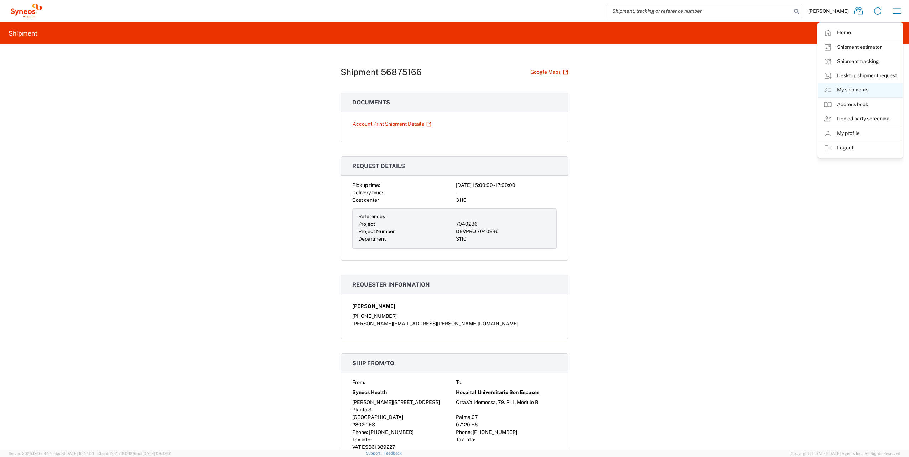
click at [861, 90] on link "My shipments" at bounding box center [860, 90] width 85 height 14
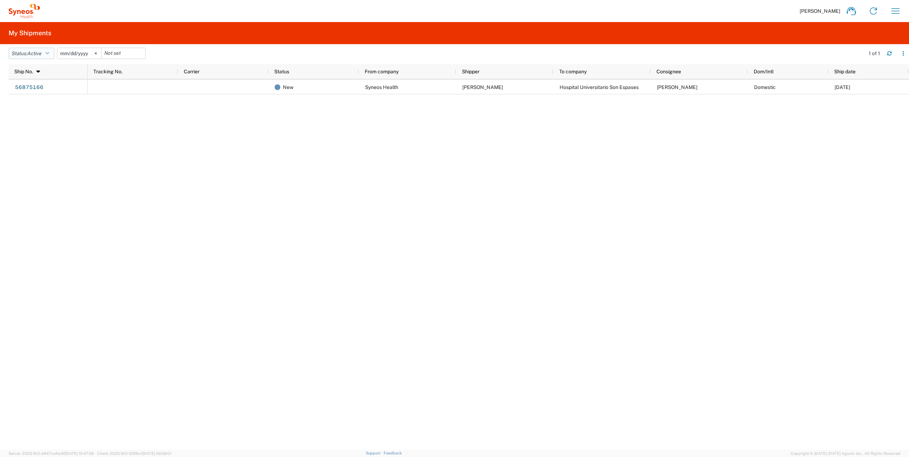
click at [46, 51] on button "Status: Active" at bounding box center [32, 53] width 46 height 11
click at [31, 93] on span "All" at bounding box center [50, 90] width 83 height 11
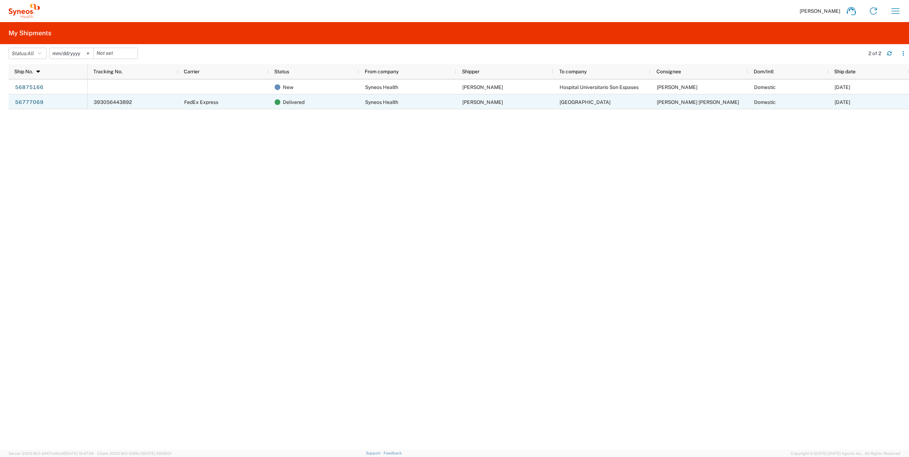
click at [521, 105] on div "[PERSON_NAME]" at bounding box center [504, 101] width 97 height 15
click at [34, 100] on link "56777069" at bounding box center [29, 102] width 29 height 11
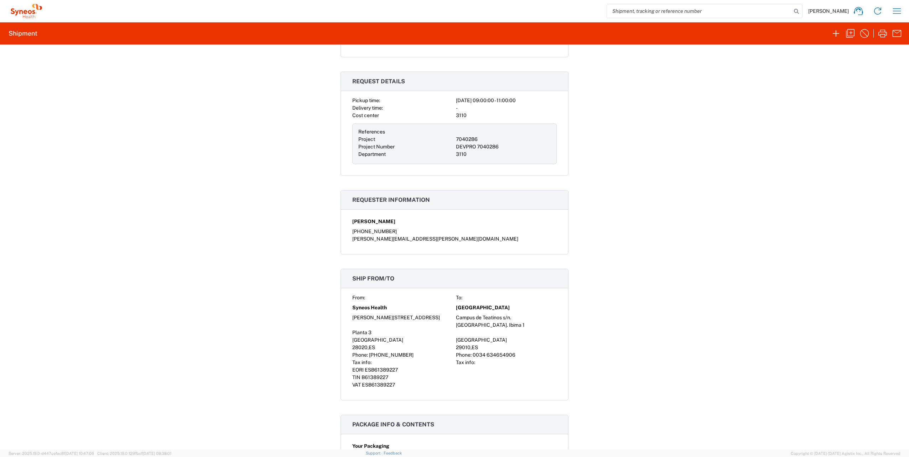
scroll to position [214, 0]
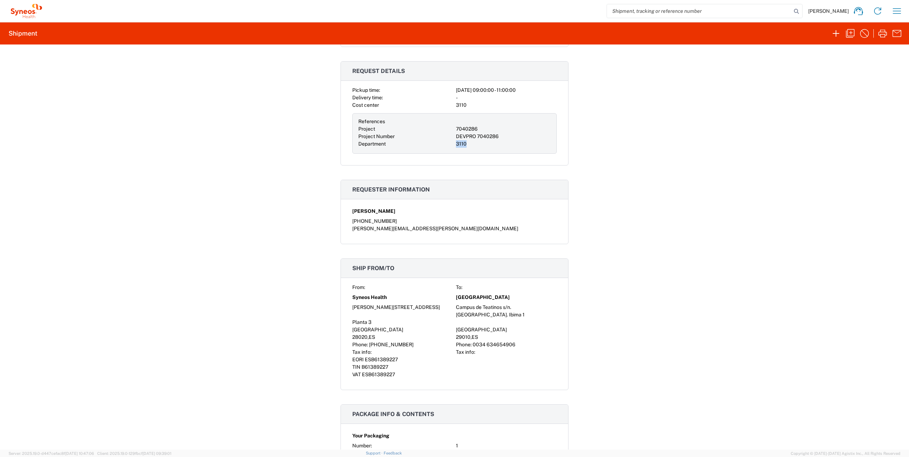
drag, startPoint x: 463, startPoint y: 142, endPoint x: 454, endPoint y: 142, distance: 9.3
click at [456, 142] on div "3110" at bounding box center [503, 143] width 95 height 7
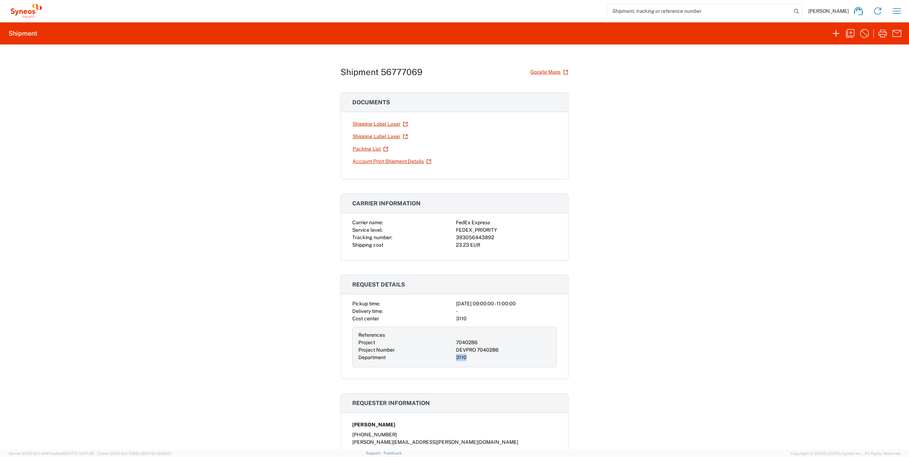
scroll to position [0, 0]
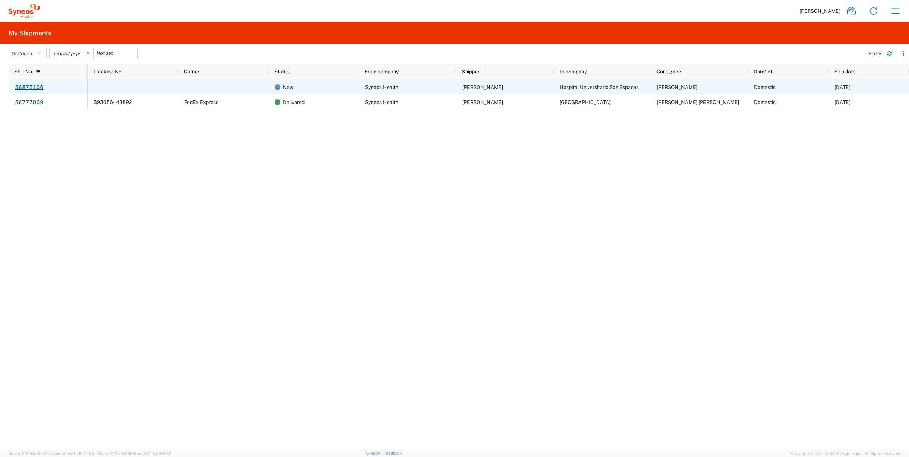
click at [34, 84] on link "56875166" at bounding box center [29, 87] width 29 height 11
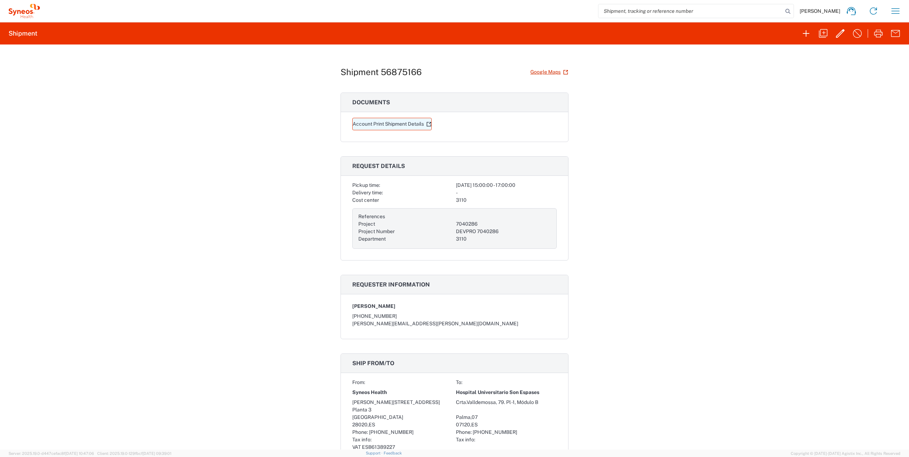
click at [428, 122] on icon at bounding box center [428, 124] width 5 height 5
click at [836, 31] on icon "button" at bounding box center [840, 33] width 11 height 11
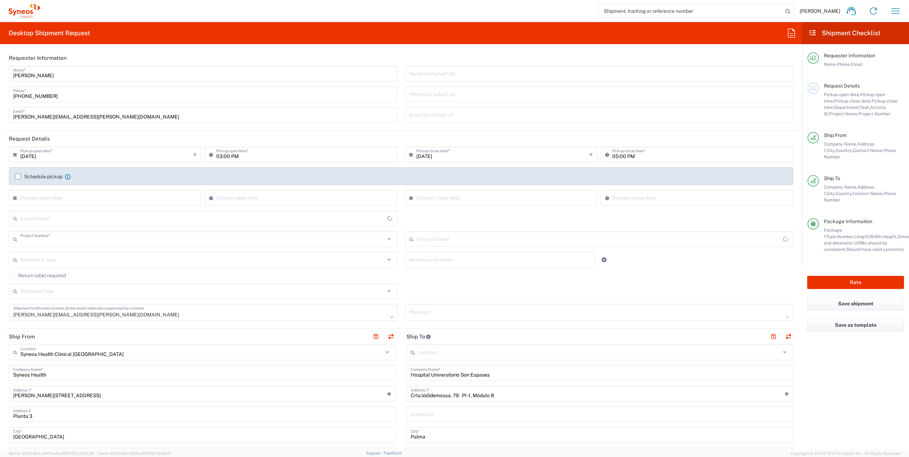
type input "7040286"
type input "Comunitat Autònoma de [PERSON_NAME][GEOGRAPHIC_DATA]"
type input "Large Box"
type input "DEVPRO 7040286"
type input "3110"
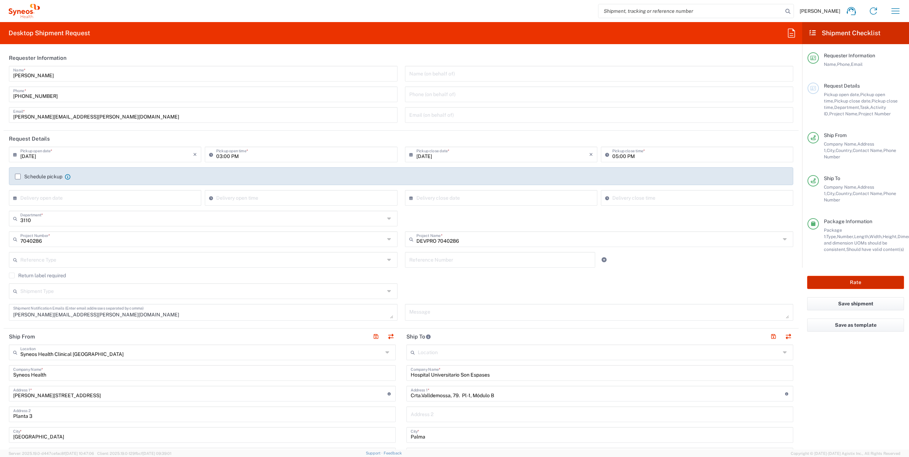
click at [853, 276] on button "Rate" at bounding box center [855, 282] width 97 height 13
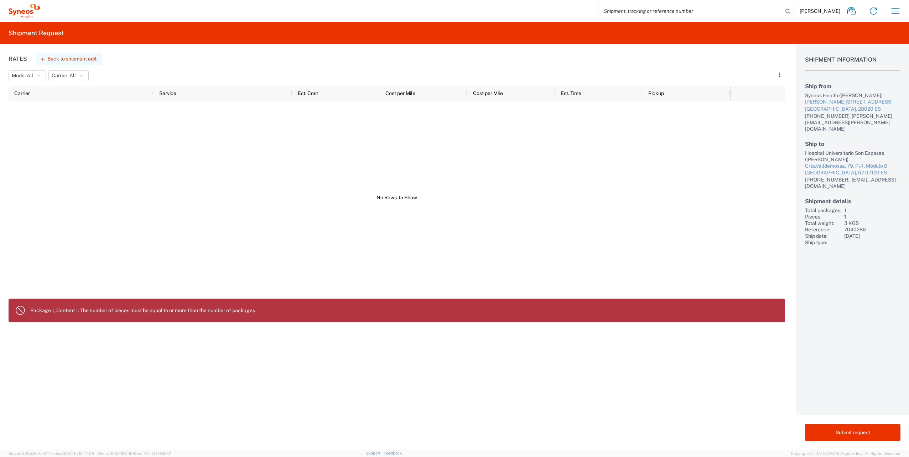
click at [66, 57] on button "Back to shipment edit" at bounding box center [69, 59] width 67 height 12
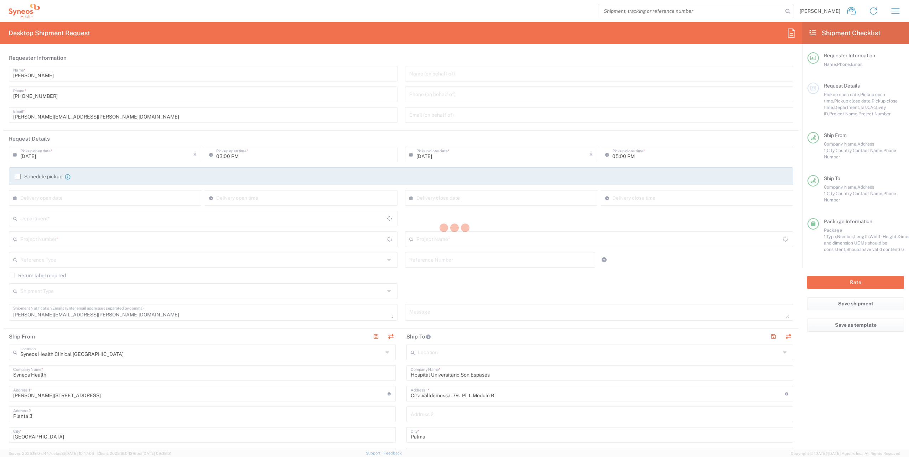
type input "3110"
type input "7040286"
type input "DEVPRO 7040286"
type input "Comunitat Autònoma de [PERSON_NAME][GEOGRAPHIC_DATA]"
type input "Large Box"
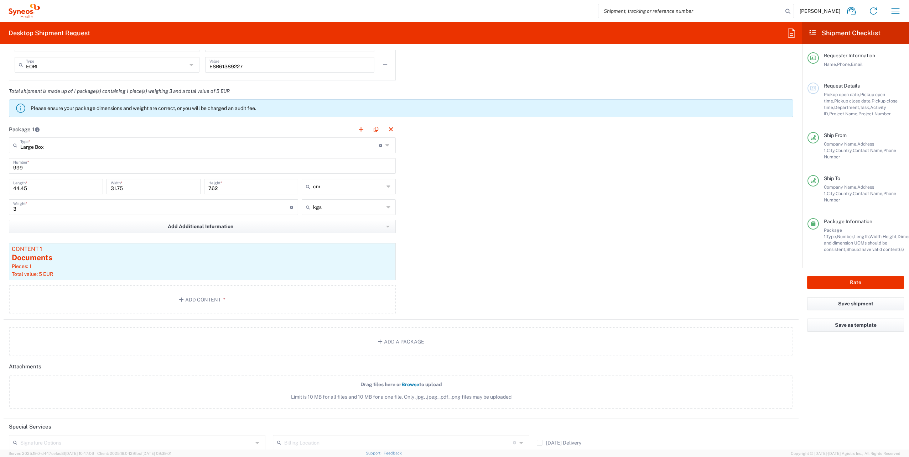
scroll to position [606, 0]
click at [45, 256] on div "Documents" at bounding box center [202, 257] width 381 height 11
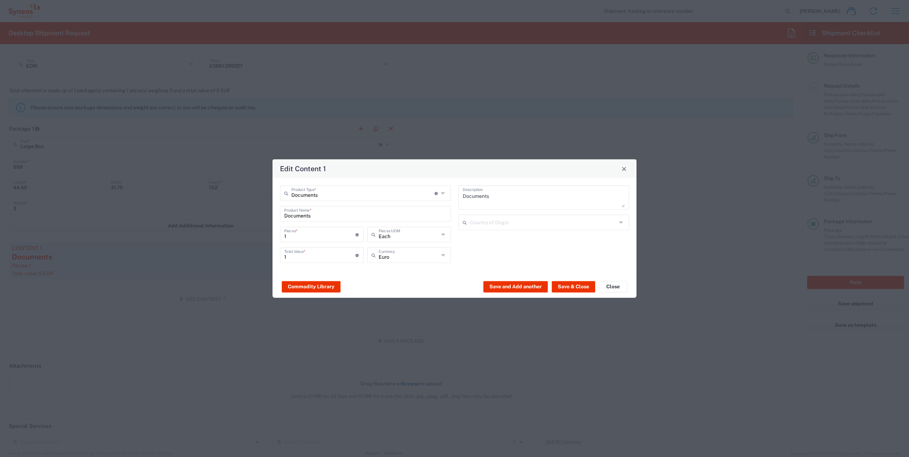
click at [620, 223] on icon at bounding box center [622, 222] width 6 height 11
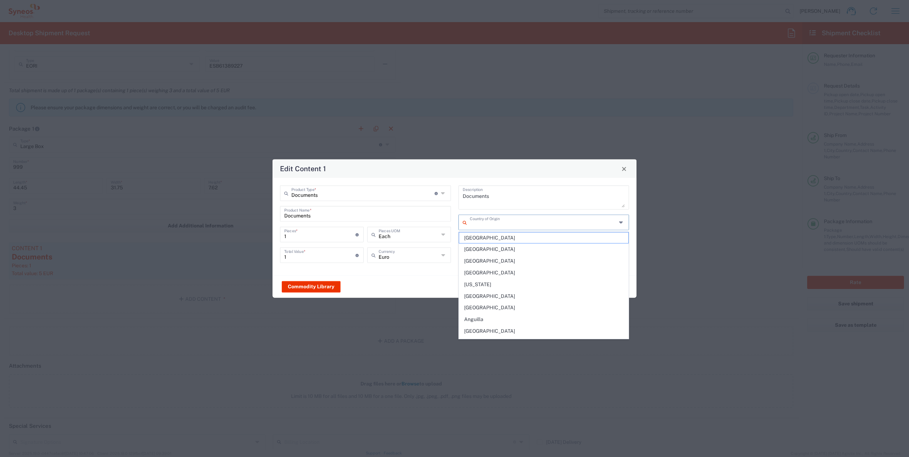
click at [622, 223] on icon at bounding box center [622, 222] width 6 height 11
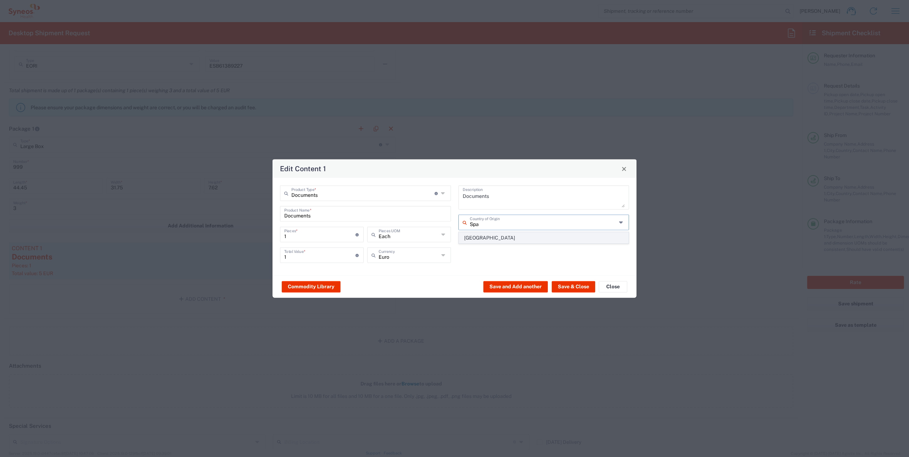
click at [474, 237] on span "[GEOGRAPHIC_DATA]" at bounding box center [544, 238] width 170 height 11
type input "[GEOGRAPHIC_DATA]"
click at [543, 256] on div "Documents Description [GEOGRAPHIC_DATA] Country of Origin" at bounding box center [544, 227] width 178 height 83
click at [569, 284] on button "Save & Close" at bounding box center [573, 286] width 43 height 11
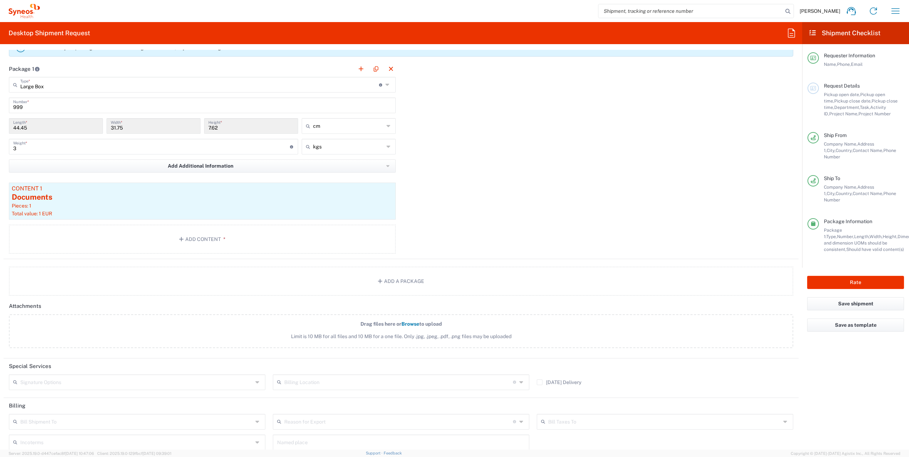
scroll to position [717, 0]
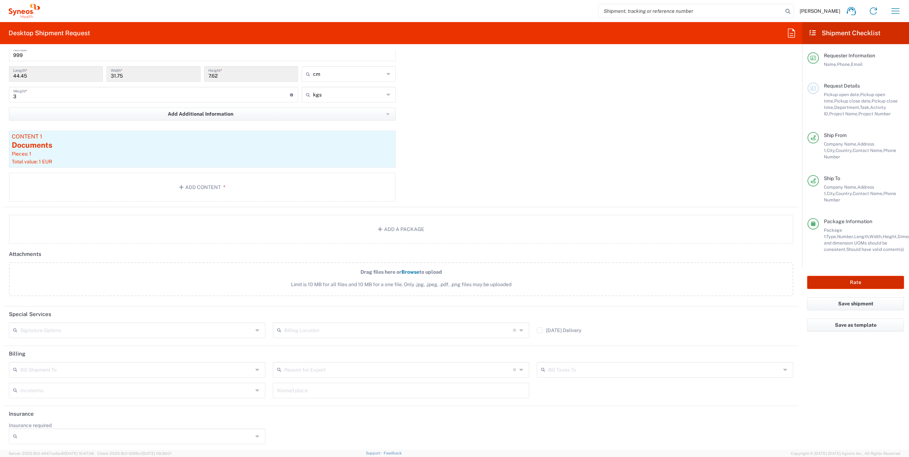
click at [859, 276] on button "Rate" at bounding box center [855, 282] width 97 height 13
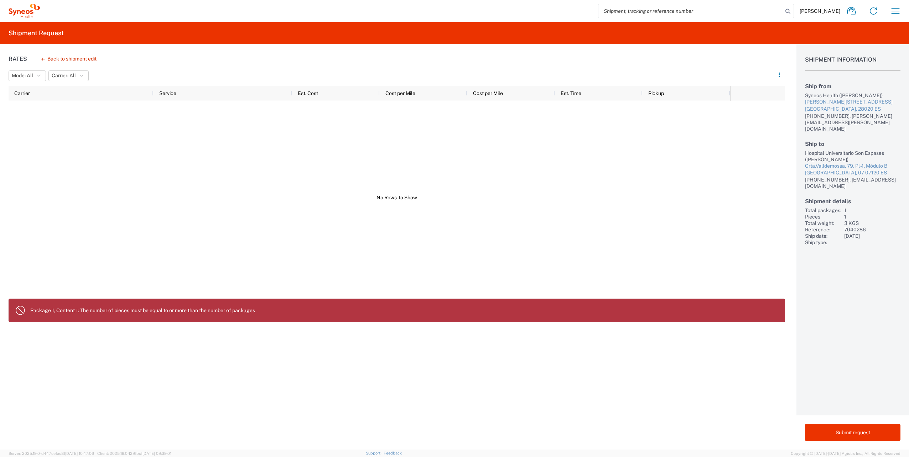
click at [335, 269] on div at bounding box center [370, 197] width 722 height 193
click at [864, 430] on button "Submit request" at bounding box center [852, 432] width 95 height 17
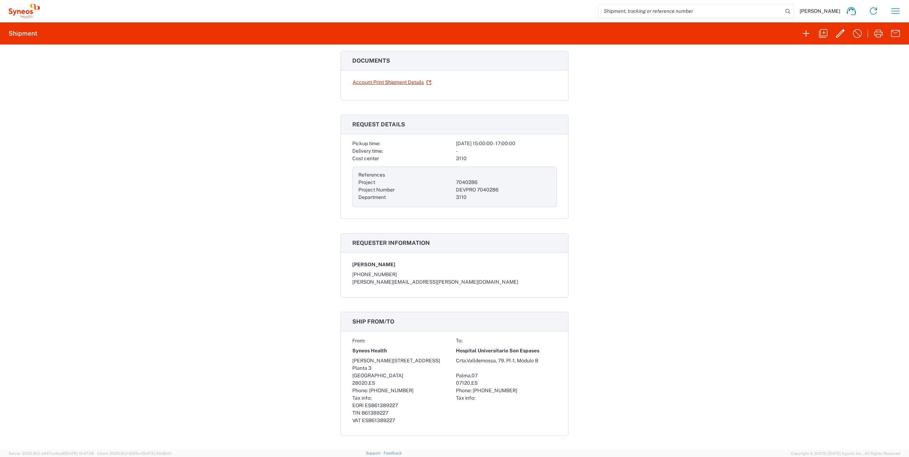
scroll to position [34, 0]
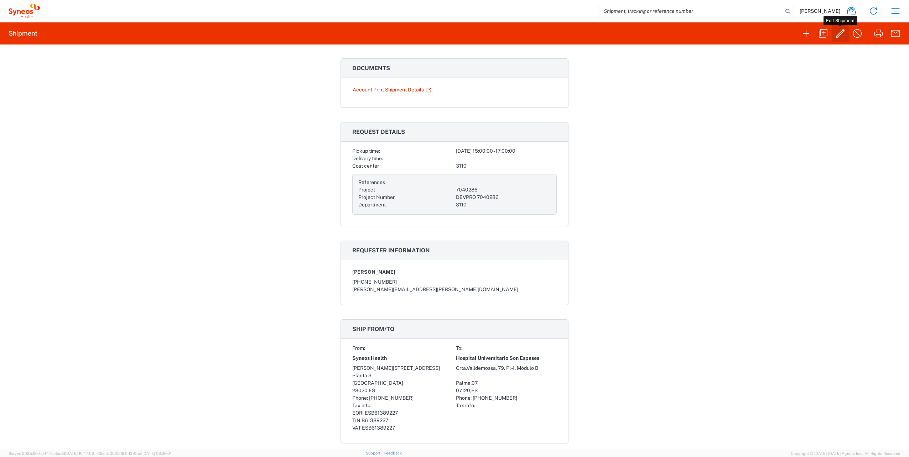
click at [837, 32] on icon "button" at bounding box center [840, 33] width 11 height 11
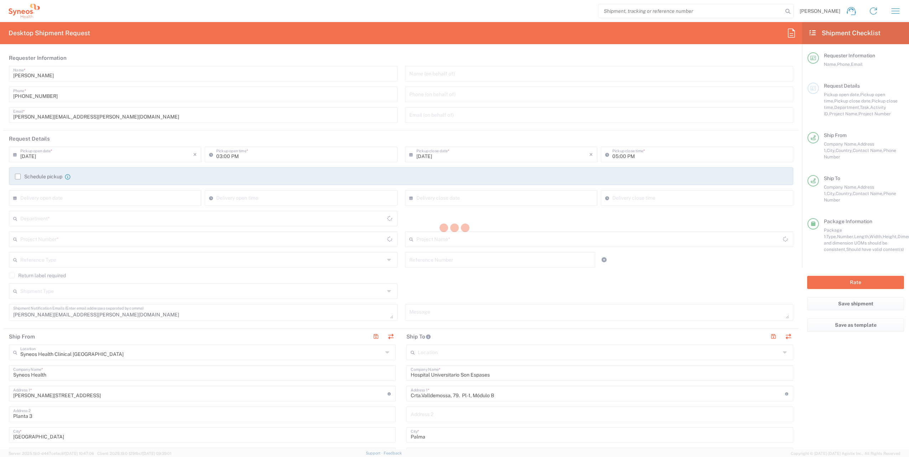
type input "3110"
type input "7040286"
type input "DEVPRO 7040286"
type input "Comunitat Autònoma de [PERSON_NAME][GEOGRAPHIC_DATA]"
type input "Large Box"
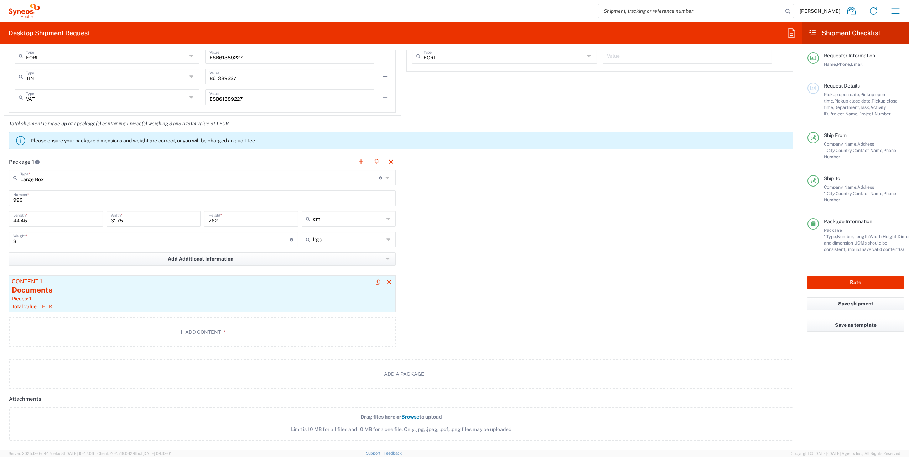
scroll to position [606, 0]
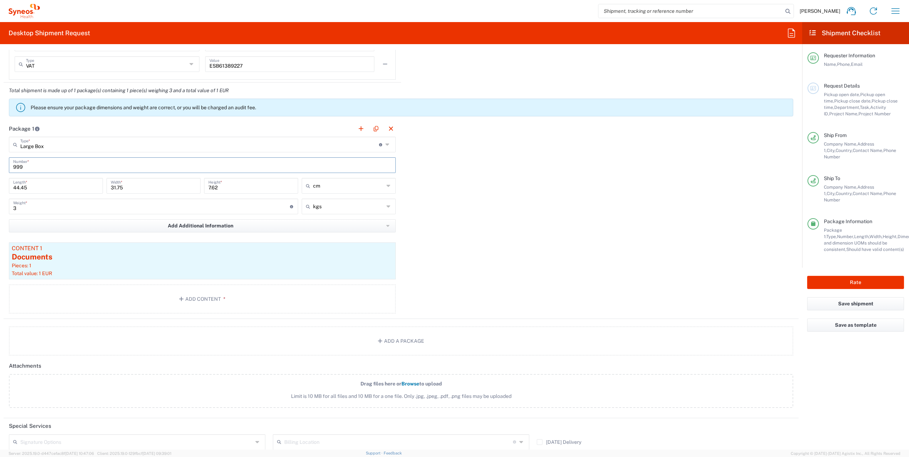
drag, startPoint x: 38, startPoint y: 165, endPoint x: 10, endPoint y: 165, distance: 28.1
click at [10, 165] on div "999 Number *" at bounding box center [202, 165] width 387 height 16
type input "1"
click at [434, 208] on div "Package 1 Large Box Type * Material used to package goods Large Box Envelope Me…" at bounding box center [401, 220] width 795 height 198
click at [870, 276] on button "Rate" at bounding box center [855, 282] width 97 height 13
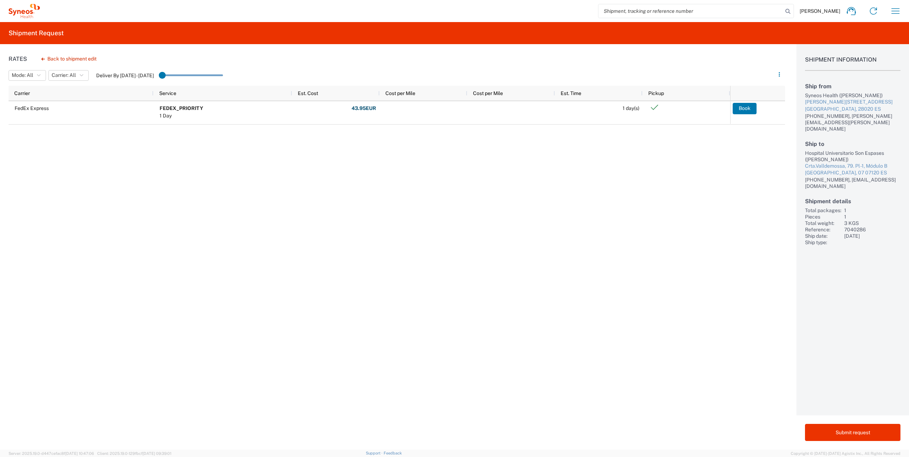
drag, startPoint x: 165, startPoint y: 74, endPoint x: 187, endPoint y: 72, distance: 21.4
click at [187, 72] on input "range" at bounding box center [191, 75] width 64 height 11
drag, startPoint x: 164, startPoint y: 76, endPoint x: 182, endPoint y: 73, distance: 18.4
click at [182, 73] on input "range" at bounding box center [191, 75] width 64 height 11
click at [77, 59] on button "Back to shipment edit" at bounding box center [69, 59] width 67 height 12
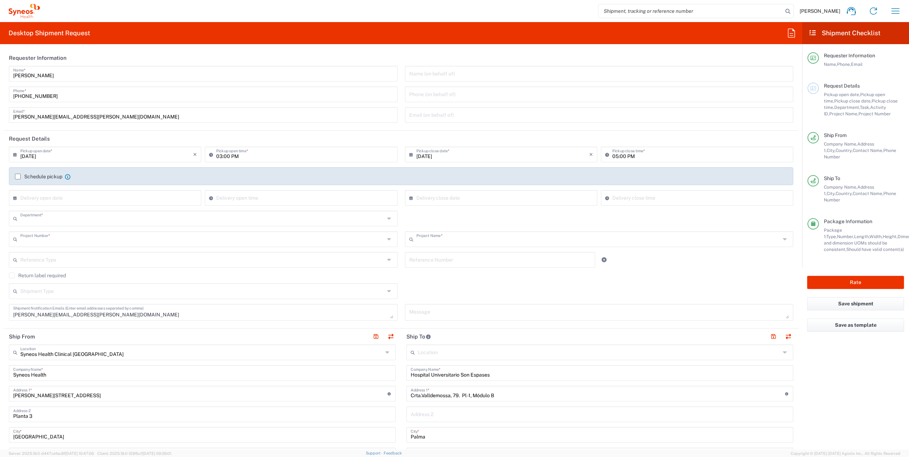
type input "3110"
type input "7040286"
type input "DEVPRO 7040286"
type input "Comunitat Autònoma de [PERSON_NAME][GEOGRAPHIC_DATA]"
type input "Large Box"
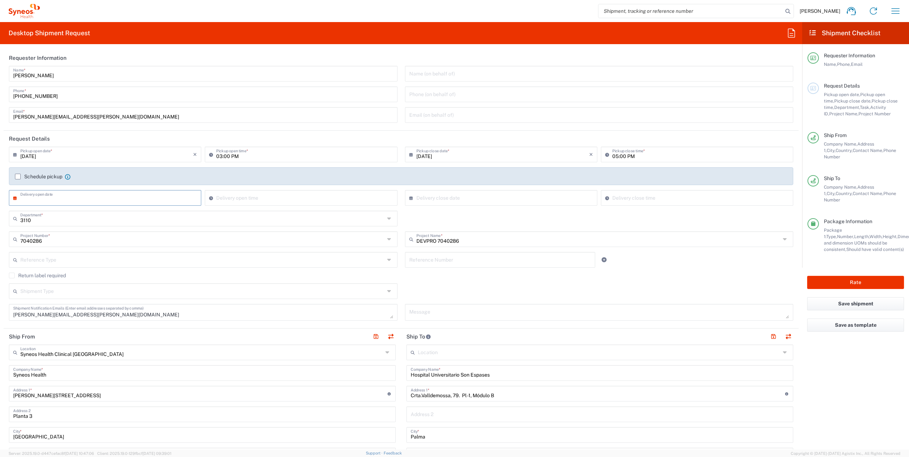
click at [56, 197] on input "text" at bounding box center [106, 197] width 173 height 12
click at [84, 263] on span "22" at bounding box center [86, 262] width 11 height 10
type input "[DATE]"
click at [869, 276] on button "Rate" at bounding box center [855, 282] width 97 height 13
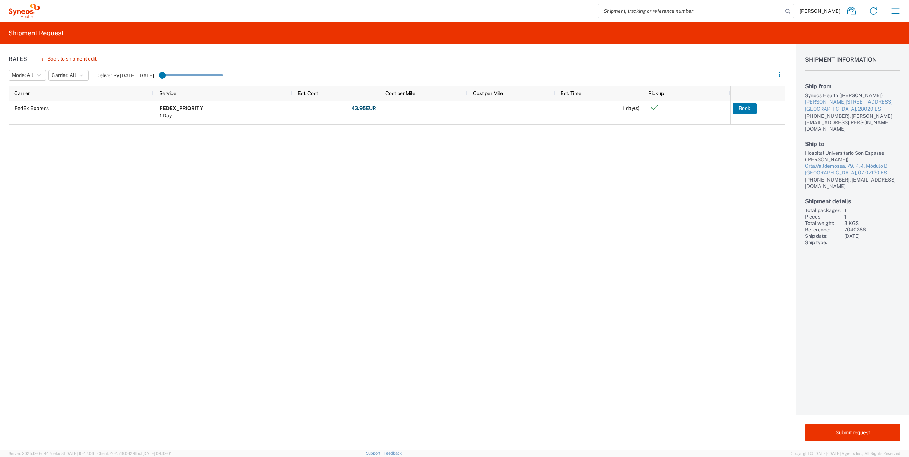
drag, startPoint x: 166, startPoint y: 73, endPoint x: 181, endPoint y: 73, distance: 14.6
click at [181, 73] on input "range" at bounding box center [191, 75] width 64 height 11
click at [51, 60] on button "Back to shipment edit" at bounding box center [69, 59] width 67 height 12
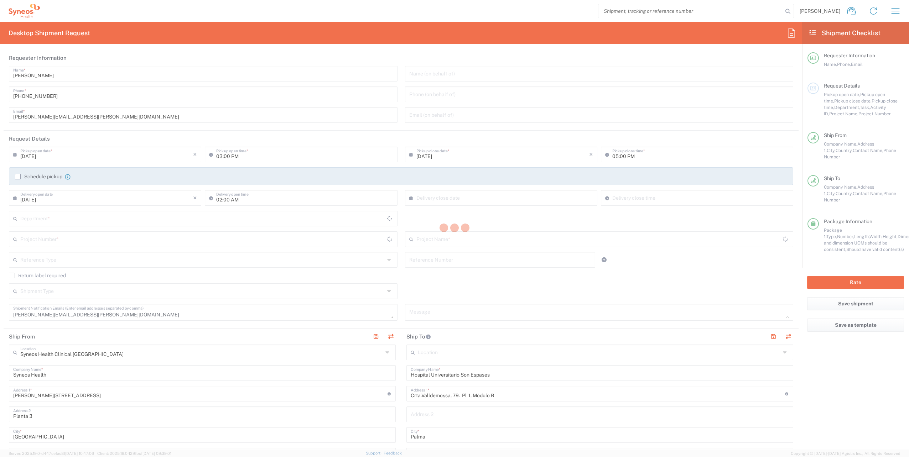
type input "3110"
type input "7040286"
type input "DEVPRO 7040286"
type input "Comunitat Autònoma de [PERSON_NAME][GEOGRAPHIC_DATA]"
type input "Large Box"
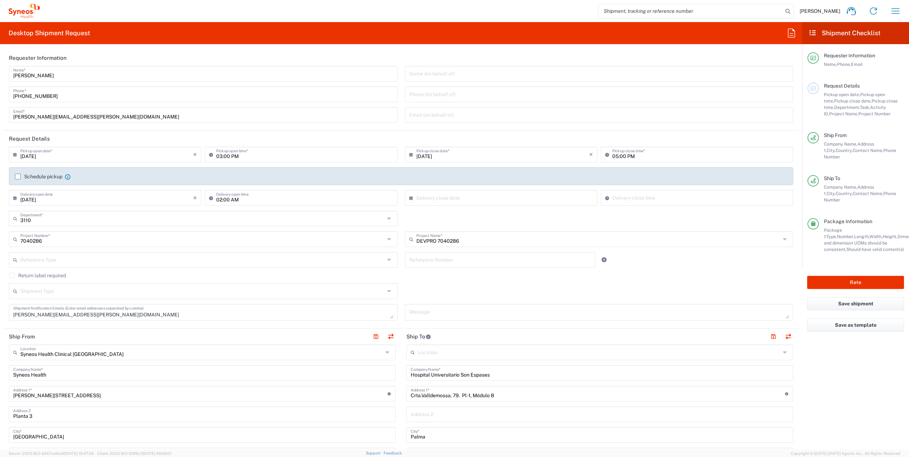
click at [245, 199] on input "02:00 AM" at bounding box center [304, 197] width 177 height 12
drag, startPoint x: 237, startPoint y: 200, endPoint x: 212, endPoint y: 199, distance: 24.6
click at [212, 199] on div "02:00 AM Delivery open time" at bounding box center [301, 198] width 192 height 16
click at [238, 202] on input "0800" at bounding box center [304, 197] width 177 height 12
type input "08:00 AM"
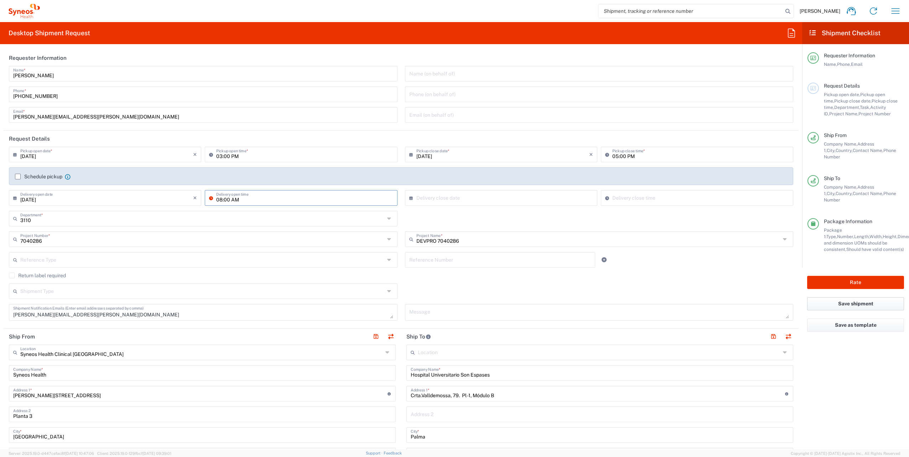
click at [862, 297] on button "Save shipment" at bounding box center [855, 303] width 97 height 13
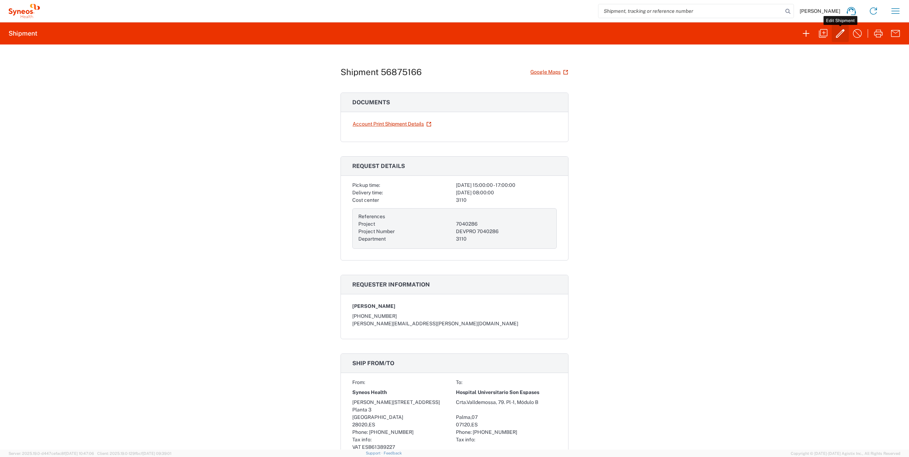
click at [842, 30] on icon "button" at bounding box center [840, 33] width 9 height 9
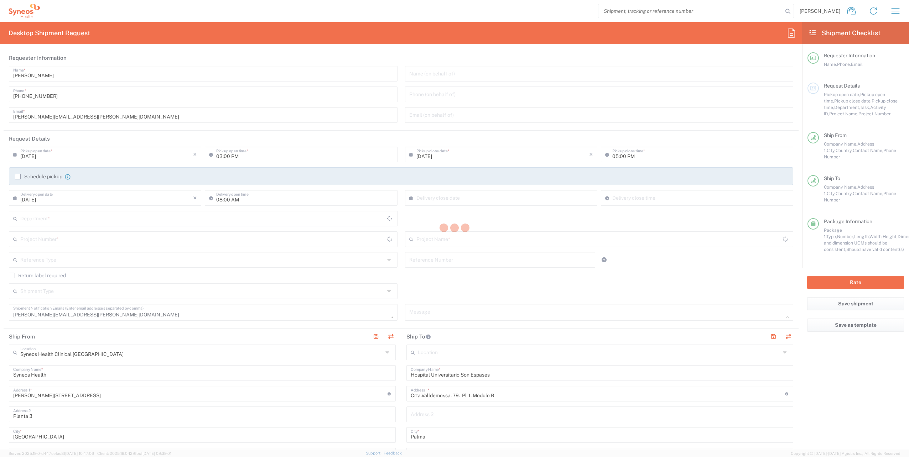
type input "3110"
type input "7040286"
type input "DEVPRO 7040286"
type input "Comunitat Autònoma de [PERSON_NAME][GEOGRAPHIC_DATA]"
type input "Large Box"
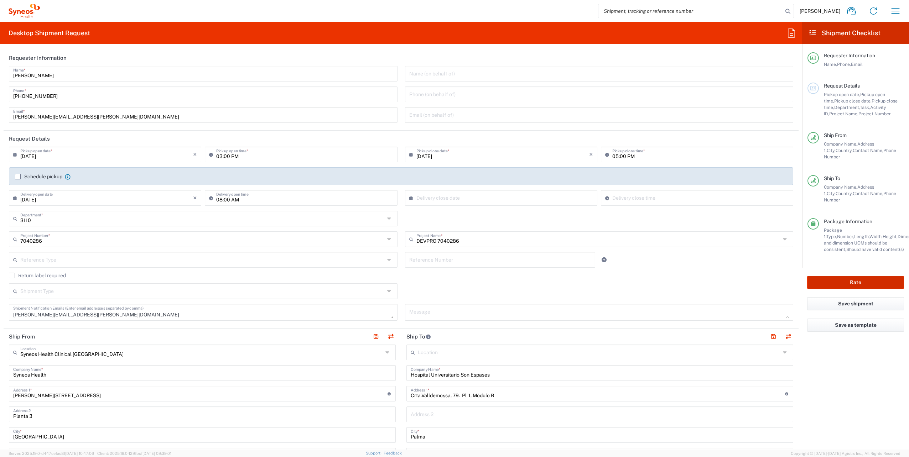
click at [880, 276] on button "Rate" at bounding box center [855, 282] width 97 height 13
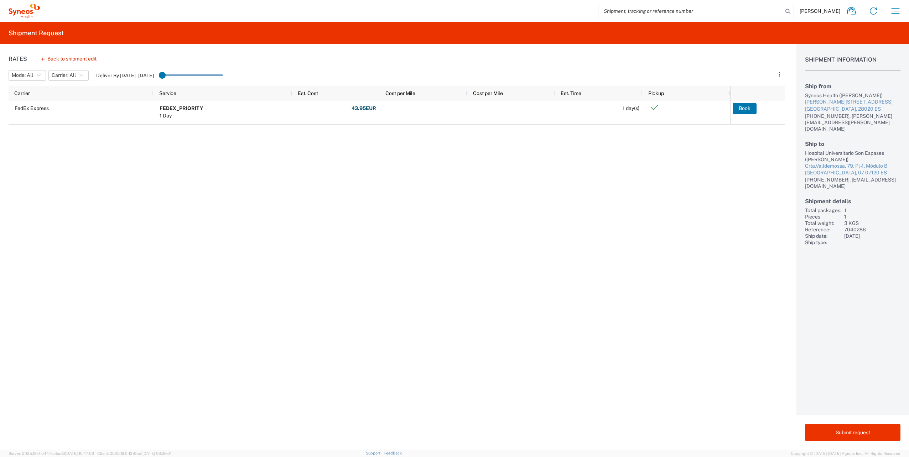
drag, startPoint x: 167, startPoint y: 76, endPoint x: 224, endPoint y: 75, distance: 57.7
click at [223, 75] on input "range" at bounding box center [191, 75] width 64 height 11
click at [221, 78] on agx-slider-range-input at bounding box center [191, 75] width 64 height 12
click at [36, 73] on button "Mode: All" at bounding box center [27, 75] width 37 height 11
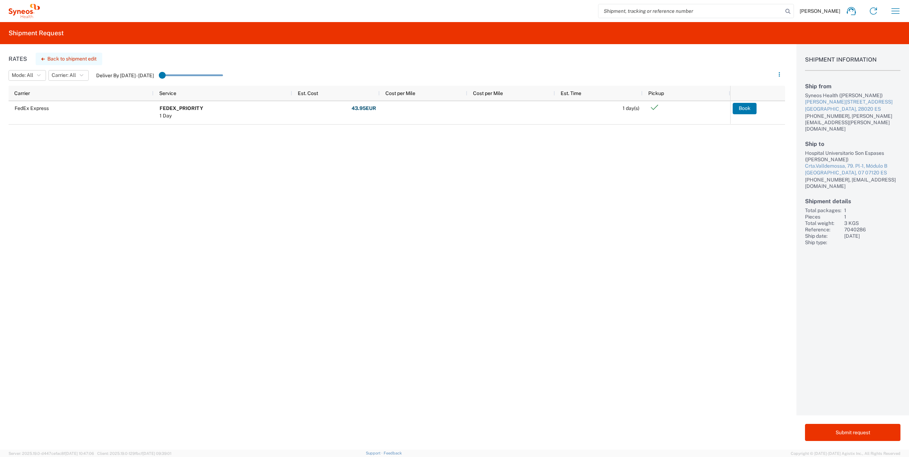
click at [50, 61] on button "Back to shipment edit" at bounding box center [69, 59] width 67 height 12
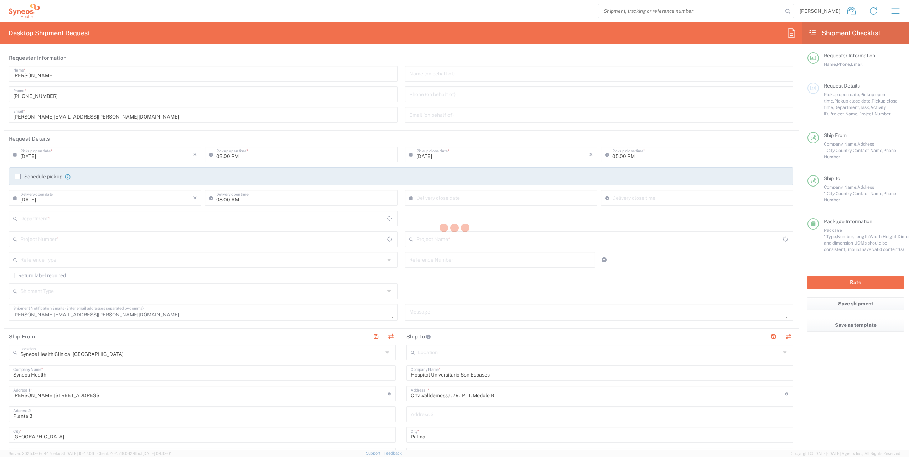
type input "3110"
type input "7040286"
type input "DEVPRO 7040286"
type input "Comunitat Autònoma de [PERSON_NAME][GEOGRAPHIC_DATA]"
type input "Large Box"
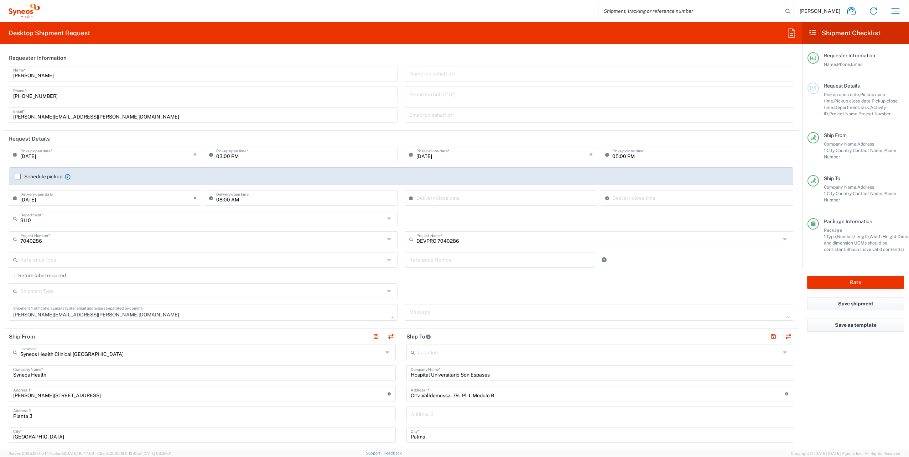
click at [446, 196] on input "text" at bounding box center [502, 197] width 173 height 12
click at [490, 263] on span "23" at bounding box center [489, 262] width 11 height 10
type input "[DATE]"
click at [537, 221] on div "3110 Department * 3110 3000 3100 3109 3111 3112 3125 3130 3135 3136 3150 3155 3…" at bounding box center [401, 221] width 792 height 21
click at [633, 194] on input "12:29 PM" at bounding box center [700, 197] width 177 height 12
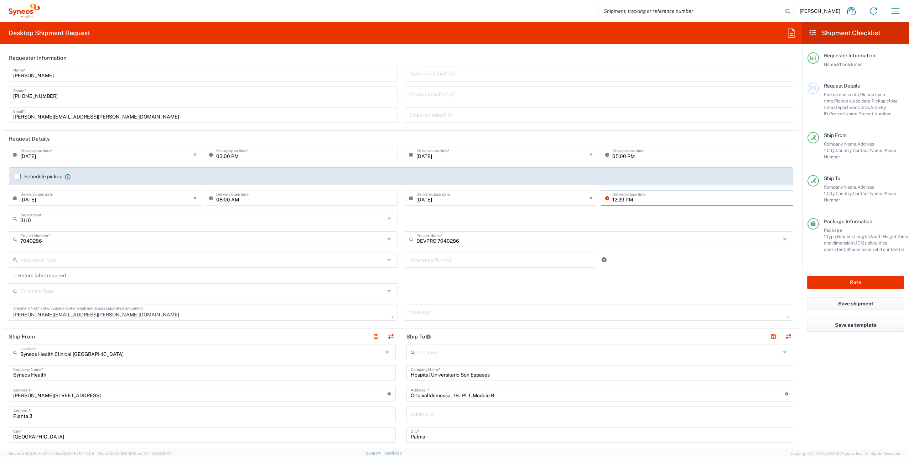
click at [643, 200] on input "12:29 PM" at bounding box center [700, 197] width 177 height 12
click at [629, 203] on input "12:29 PM" at bounding box center [700, 197] width 177 height 12
paste input "05:00 PM"
type input "05:00 PM"
click at [851, 276] on button "Rate" at bounding box center [855, 282] width 97 height 13
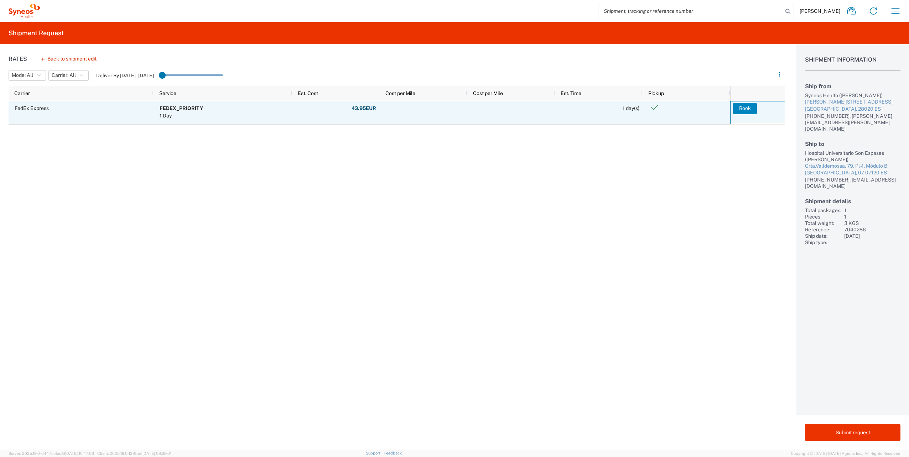
click at [749, 105] on button "Book" at bounding box center [745, 108] width 24 height 11
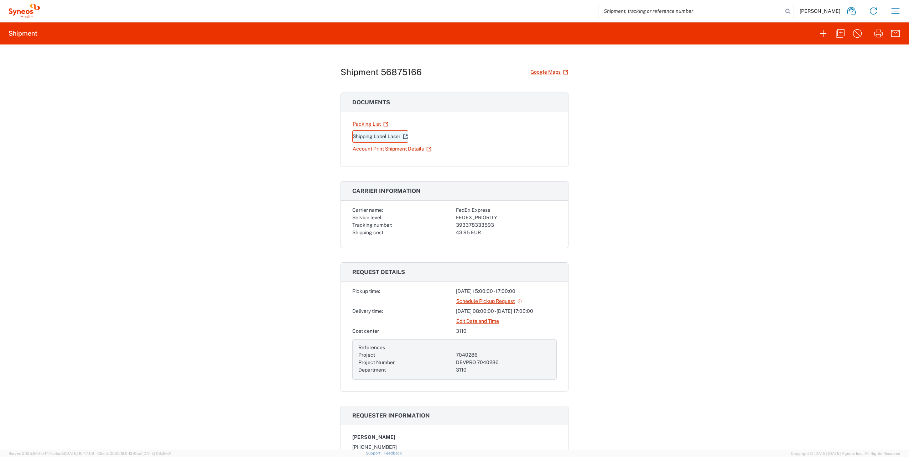
click at [376, 135] on link "Shipping Label Laser" at bounding box center [380, 136] width 56 height 12
click at [376, 149] on link "Account Print Shipment Details" at bounding box center [391, 149] width 79 height 12
click at [370, 121] on link "Packing List" at bounding box center [370, 124] width 36 height 12
